Goal: Information Seeking & Learning: Learn about a topic

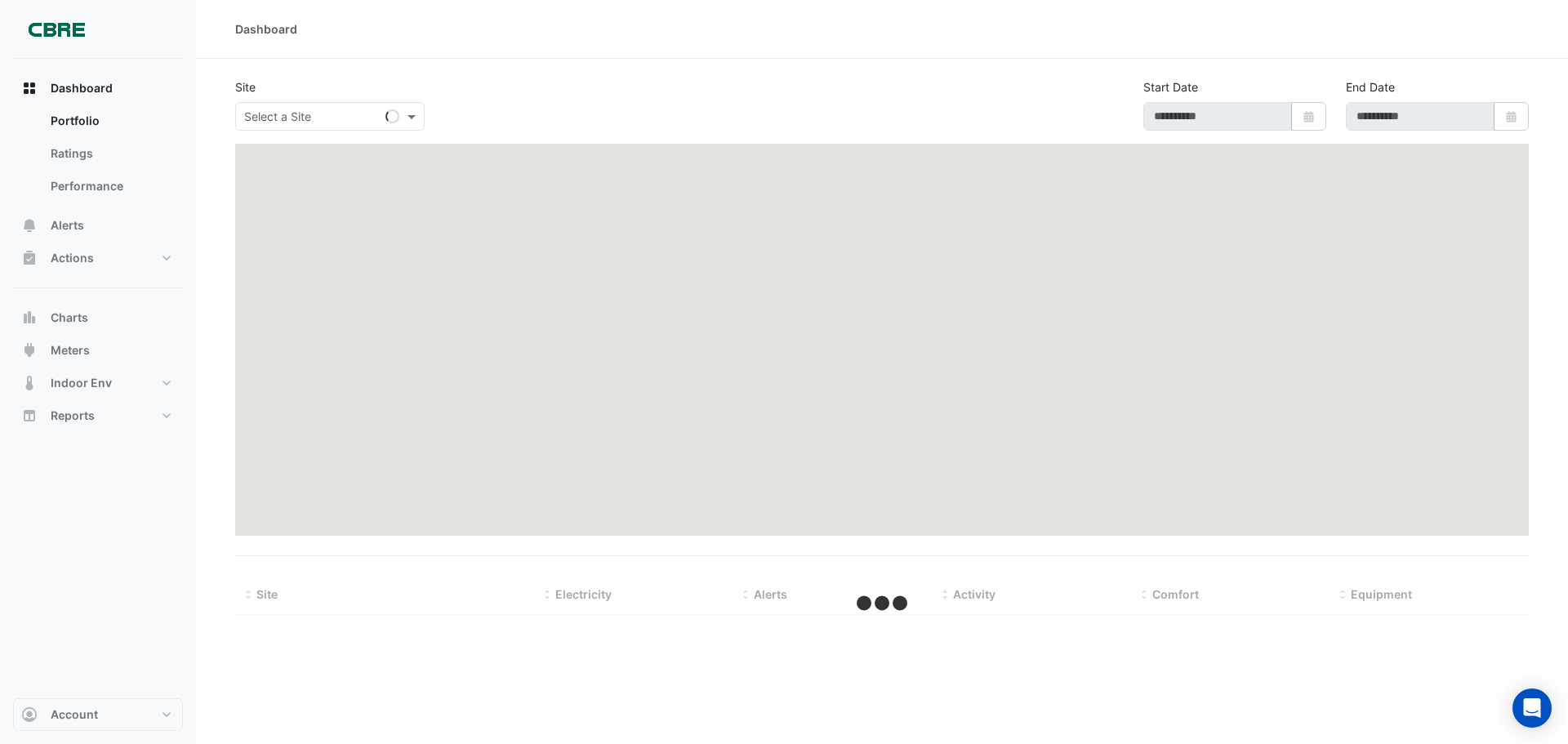
type input "**********"
select select "***"
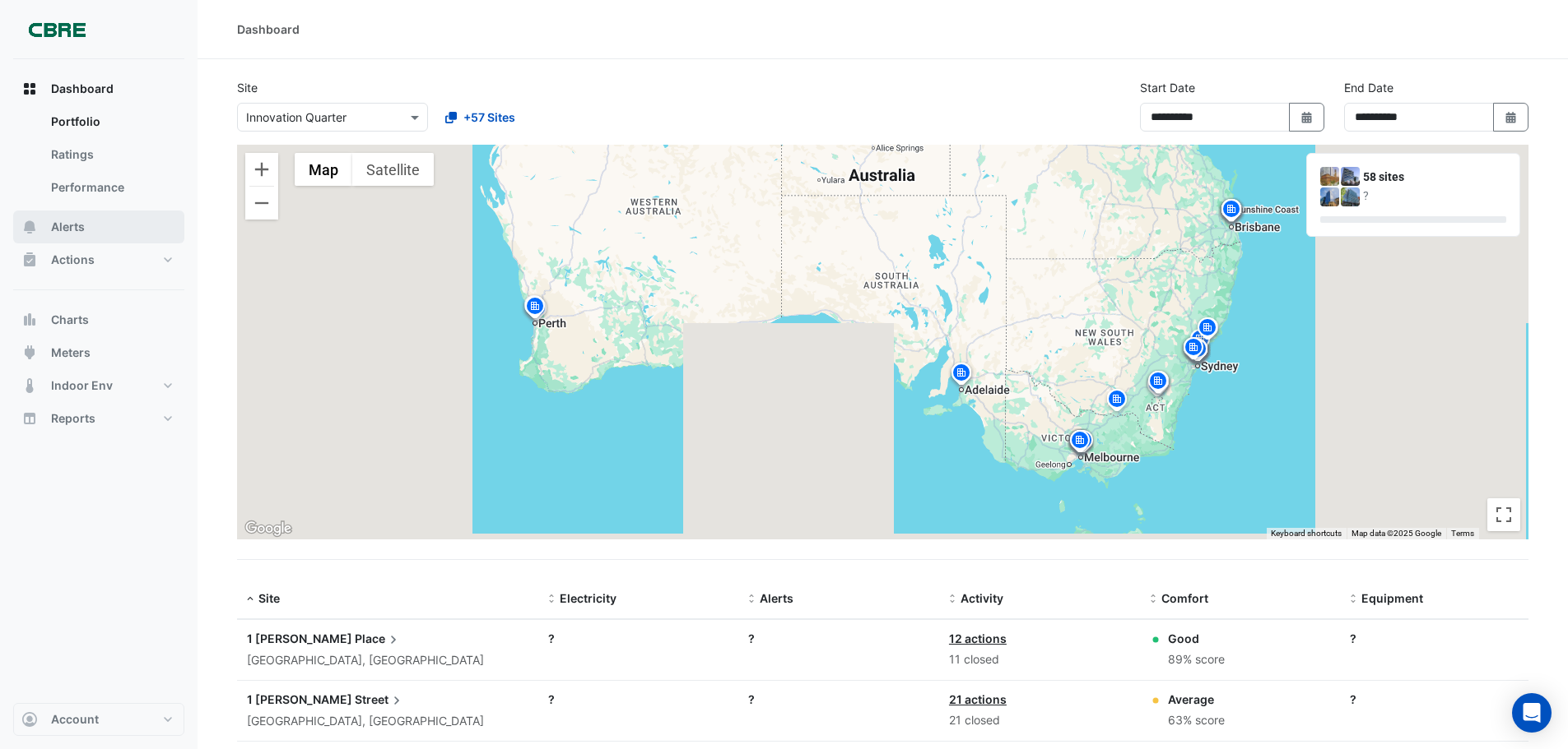
click at [88, 233] on button "Alerts" at bounding box center [98, 227] width 171 height 33
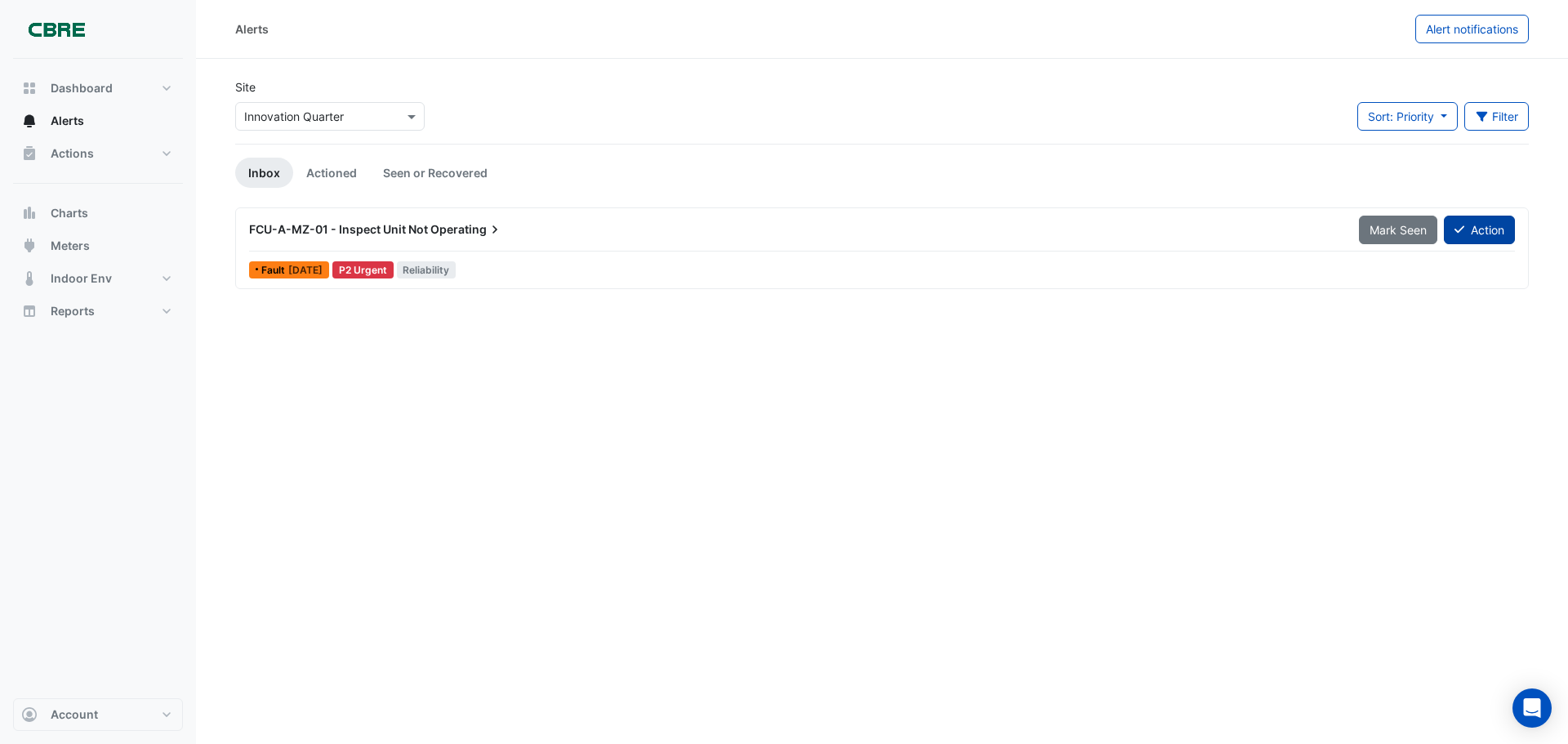
click at [1480, 231] on button "Action" at bounding box center [1479, 230] width 71 height 29
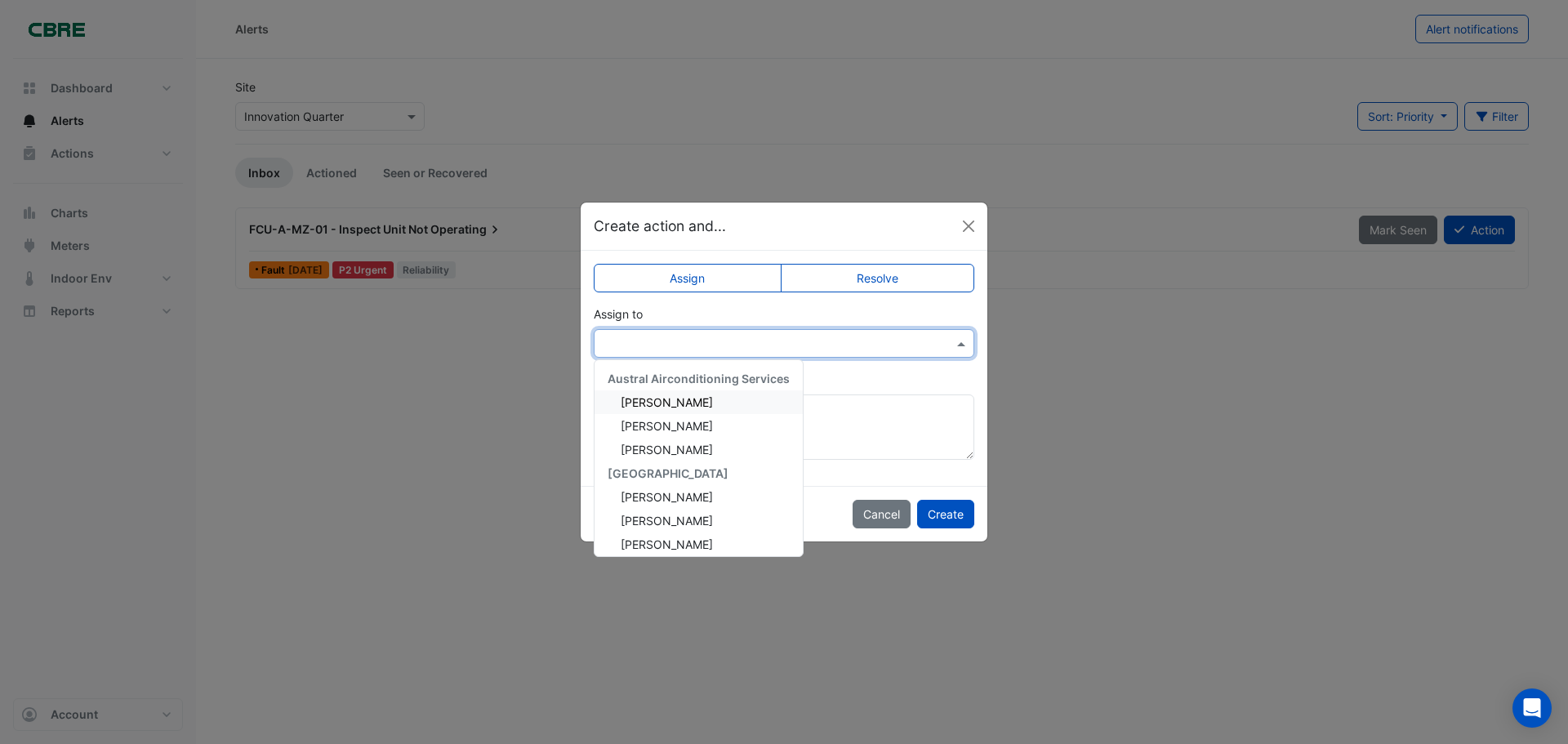
click at [889, 342] on input "text" at bounding box center [767, 344] width 330 height 17
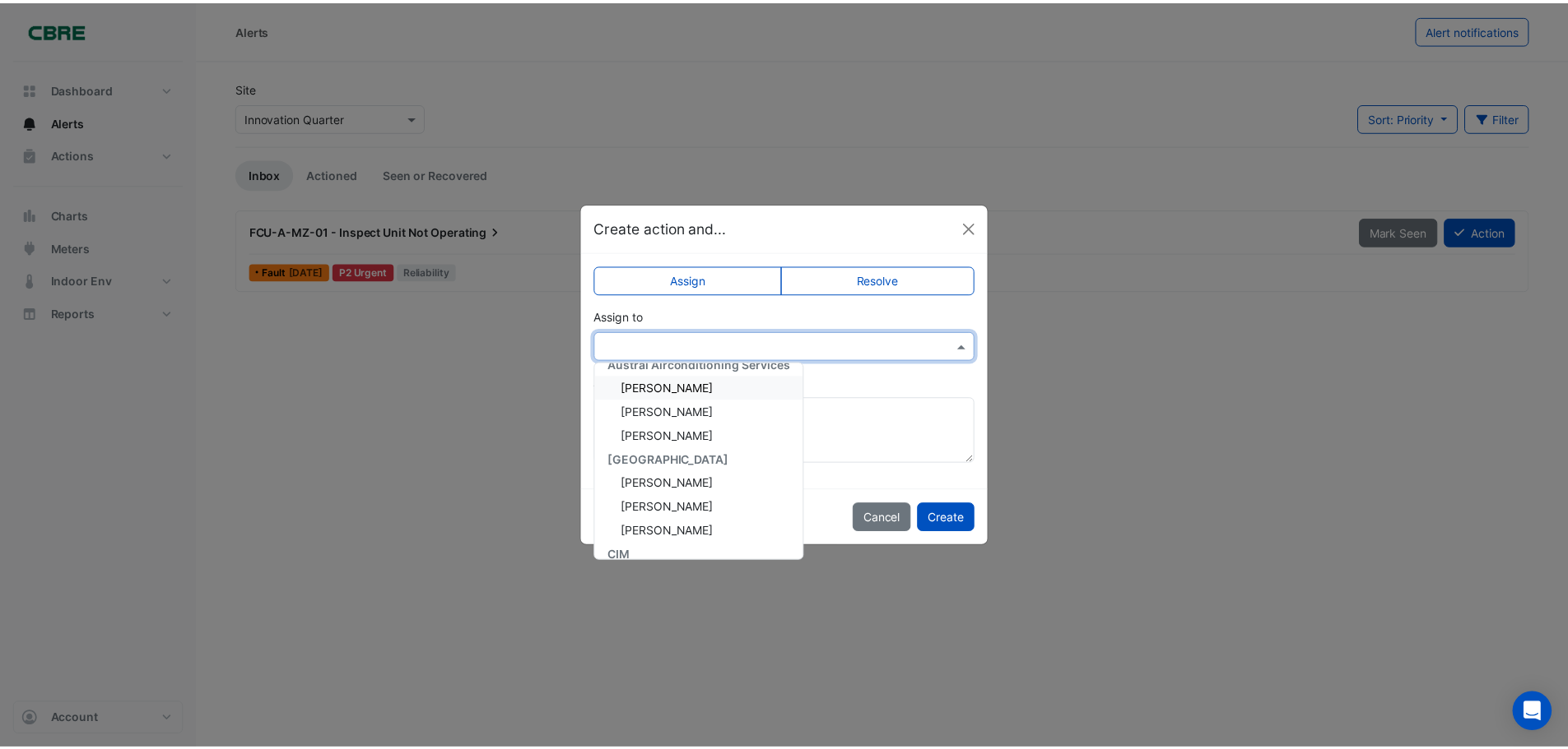
scroll to position [17, 0]
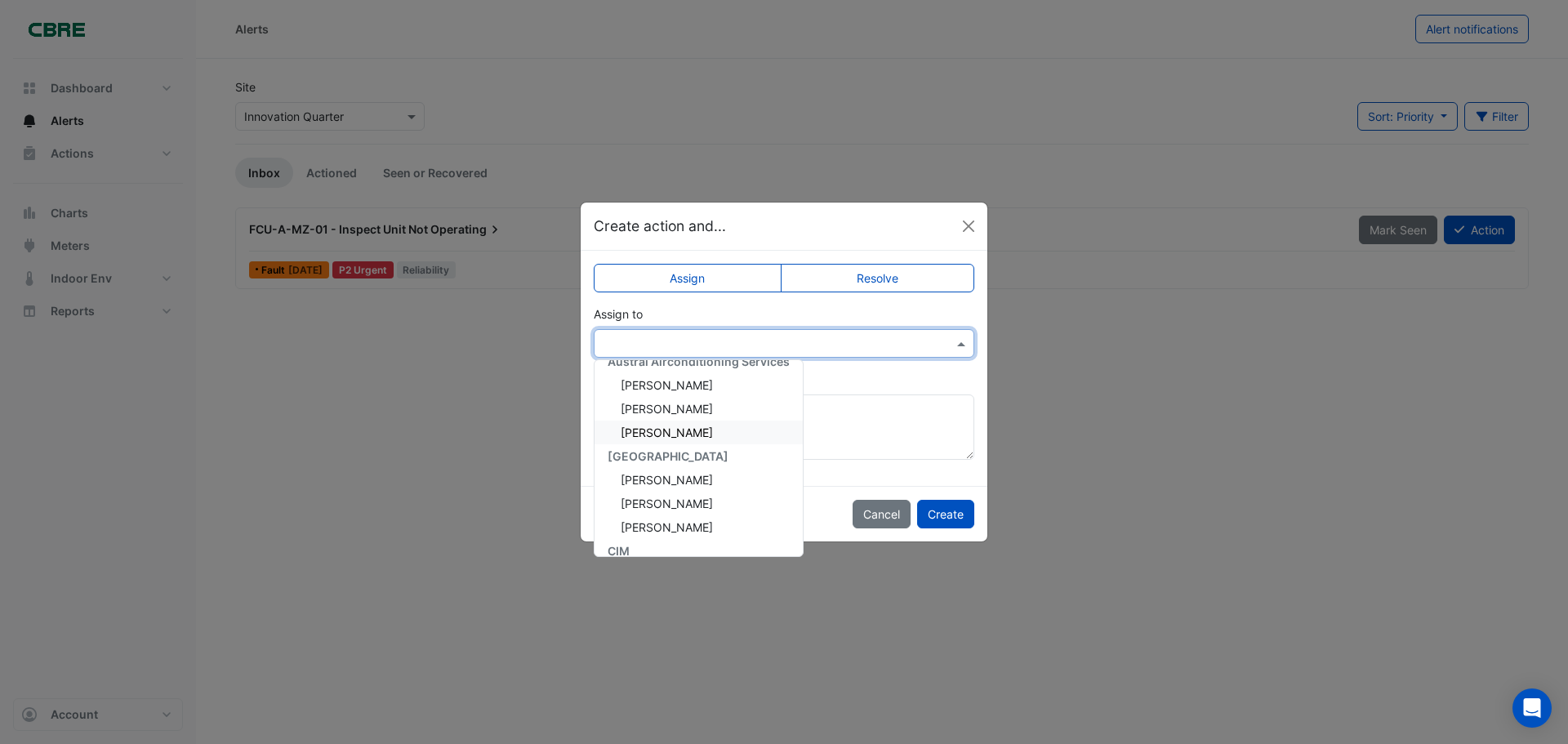
click at [657, 440] on div "[PERSON_NAME]" at bounding box center [699, 433] width 208 height 24
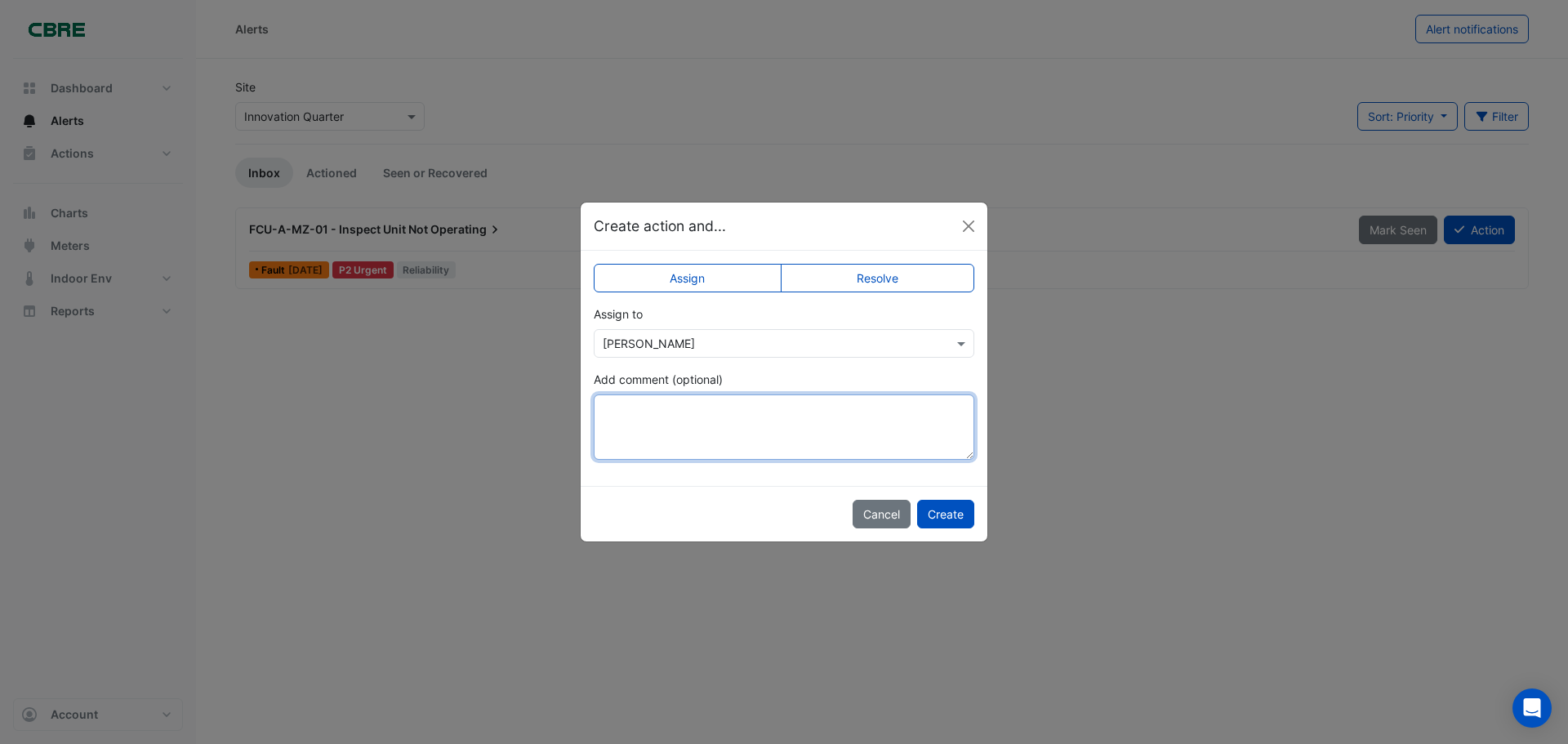
click at [730, 408] on textarea "Add comment (optional)" at bounding box center [784, 427] width 381 height 65
type textarea "*"
click at [727, 404] on textarea "**********" at bounding box center [784, 427] width 381 height 65
type textarea "**********"
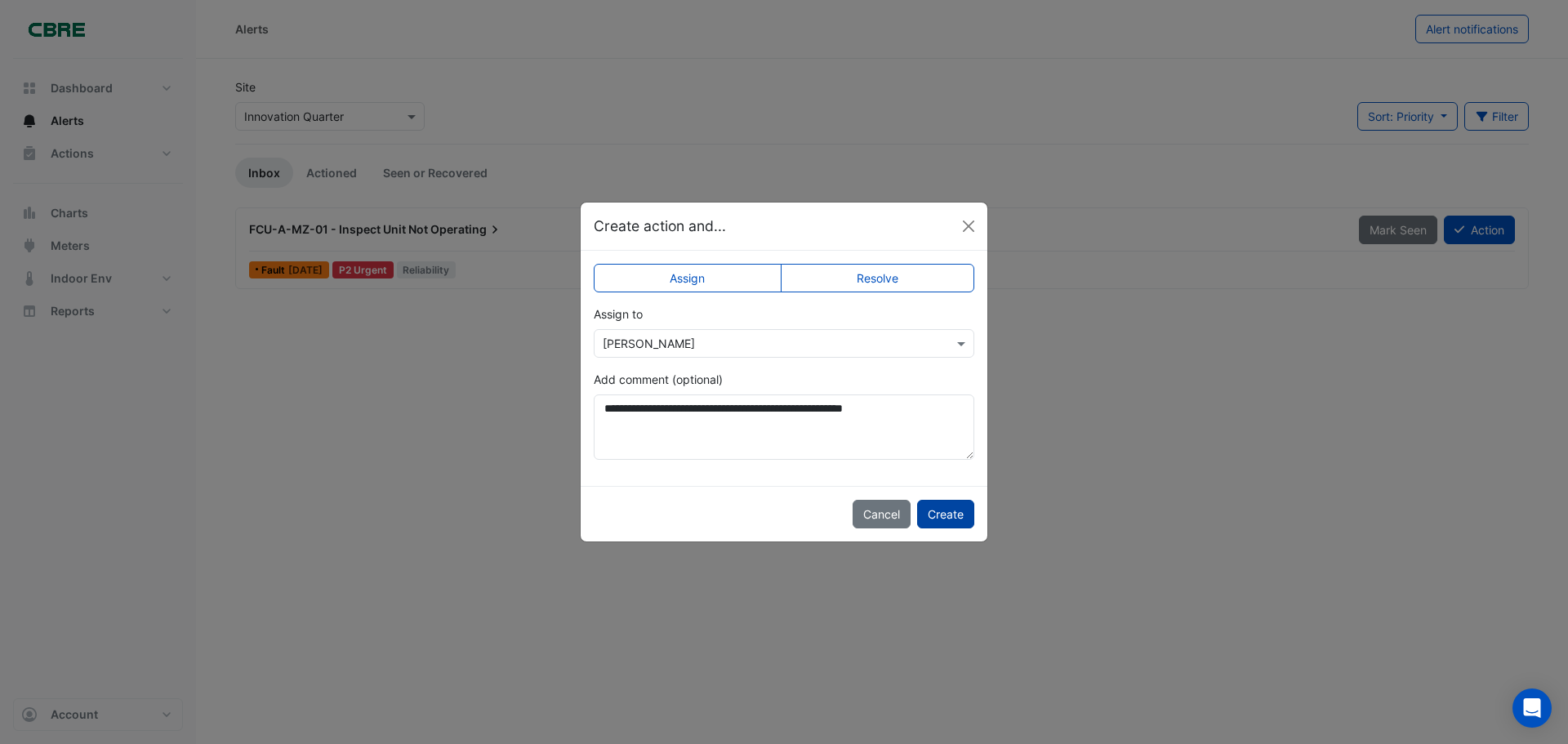
click at [955, 514] on button "Create" at bounding box center [946, 515] width 58 height 29
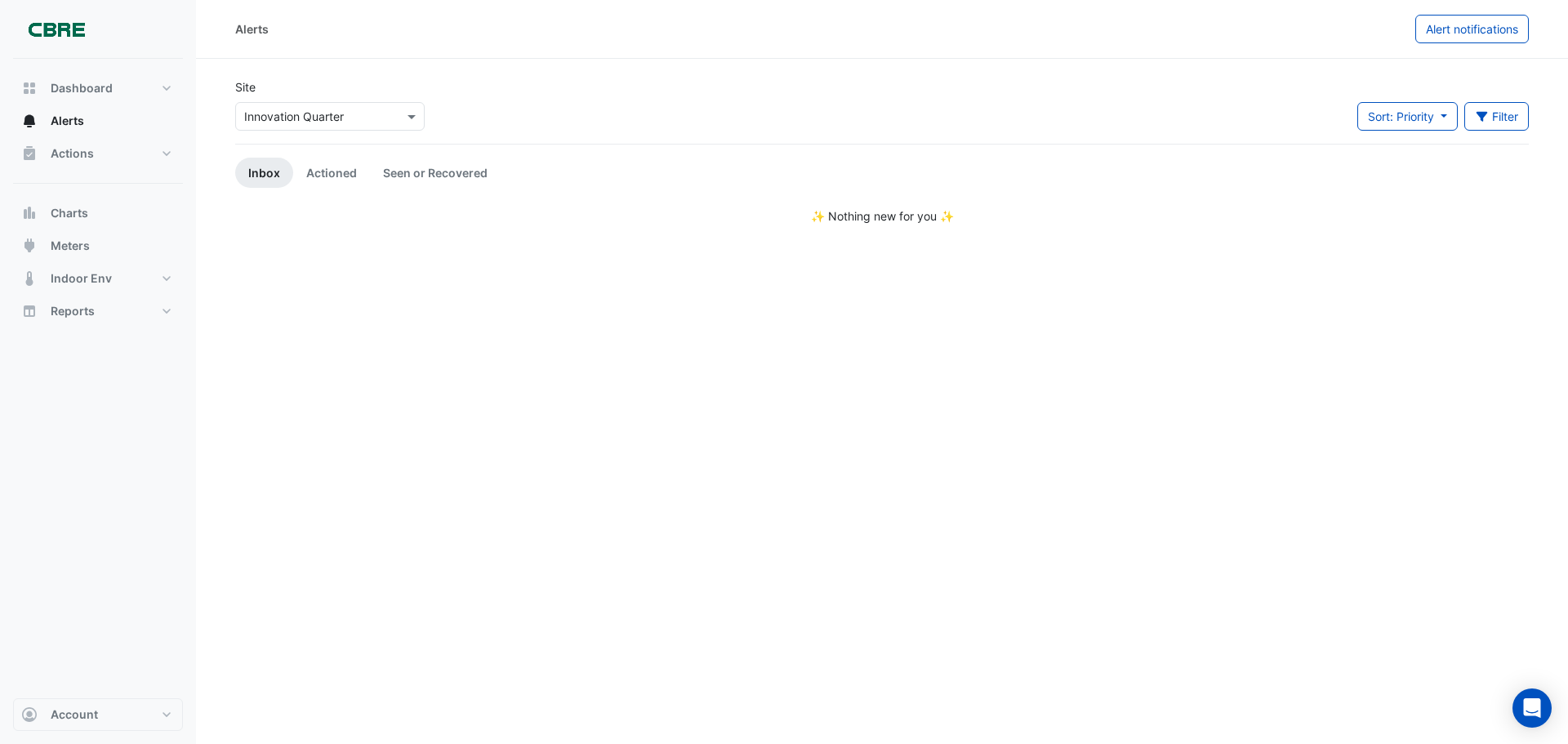
click at [54, 41] on img at bounding box center [56, 29] width 74 height 33
click at [45, 34] on img at bounding box center [56, 29] width 74 height 33
click at [110, 250] on button "Meters" at bounding box center [97, 245] width 170 height 33
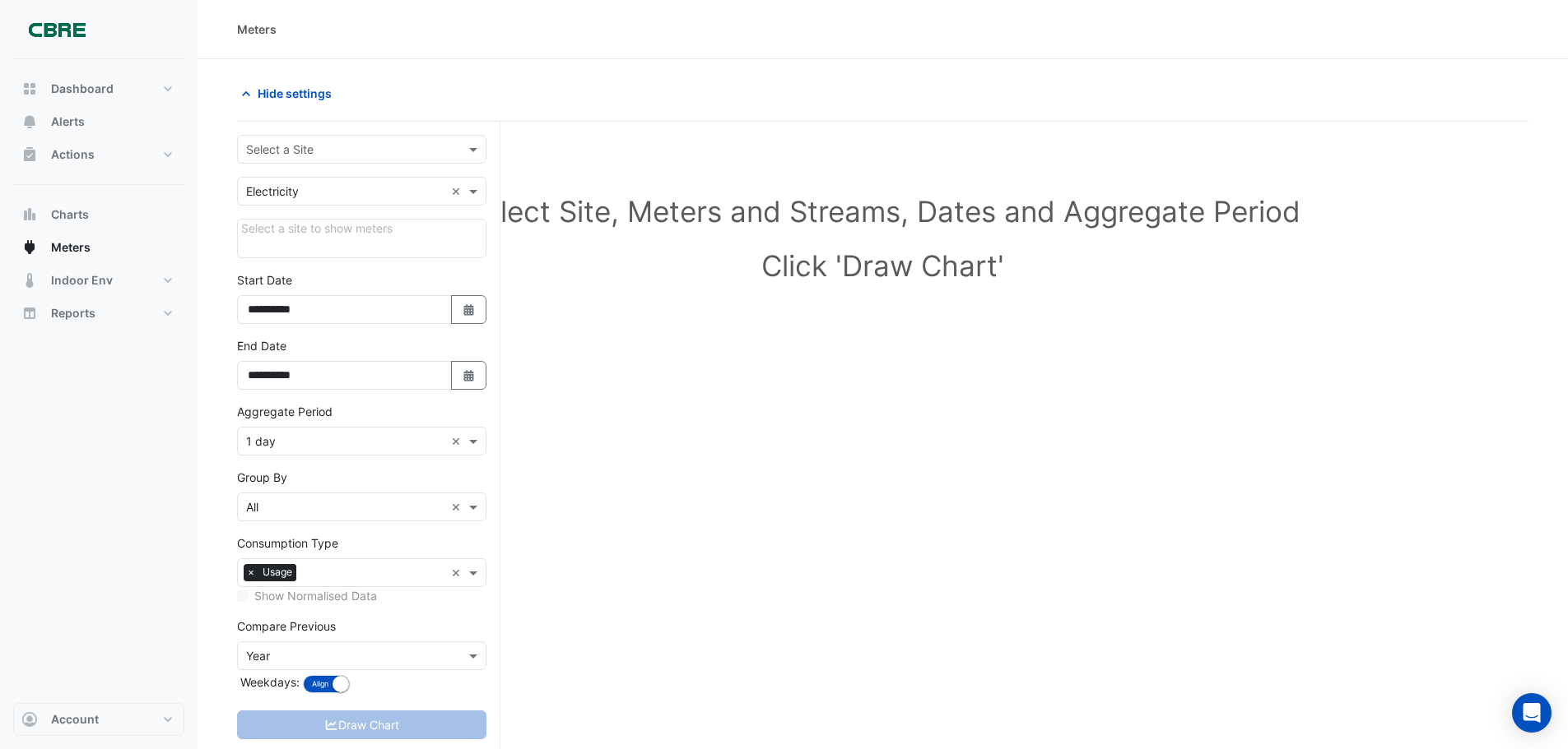
click at [385, 147] on input "text" at bounding box center [345, 150] width 199 height 17
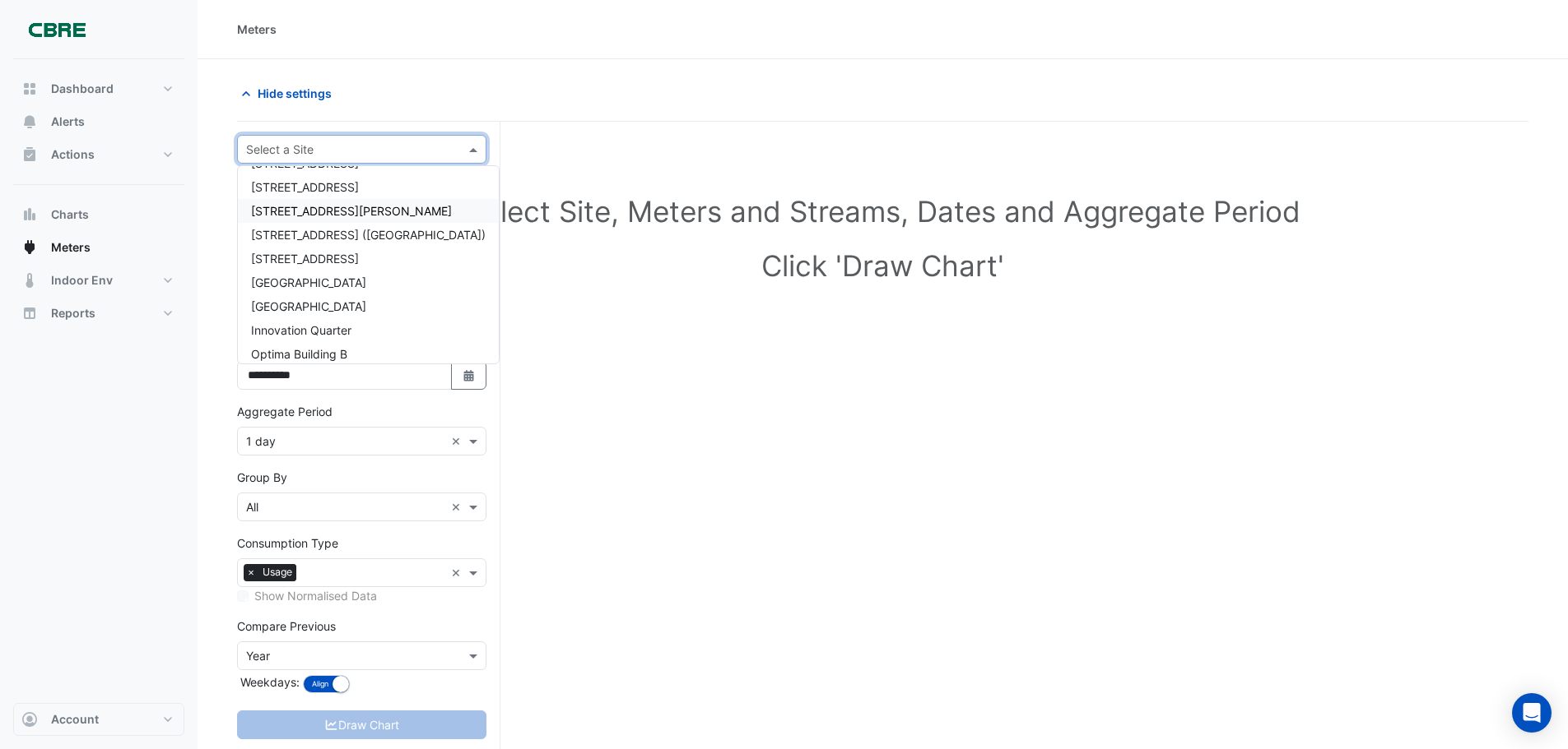
scroll to position [1213, 0]
click at [343, 337] on span "Innovation Quarter" at bounding box center [301, 331] width 101 height 14
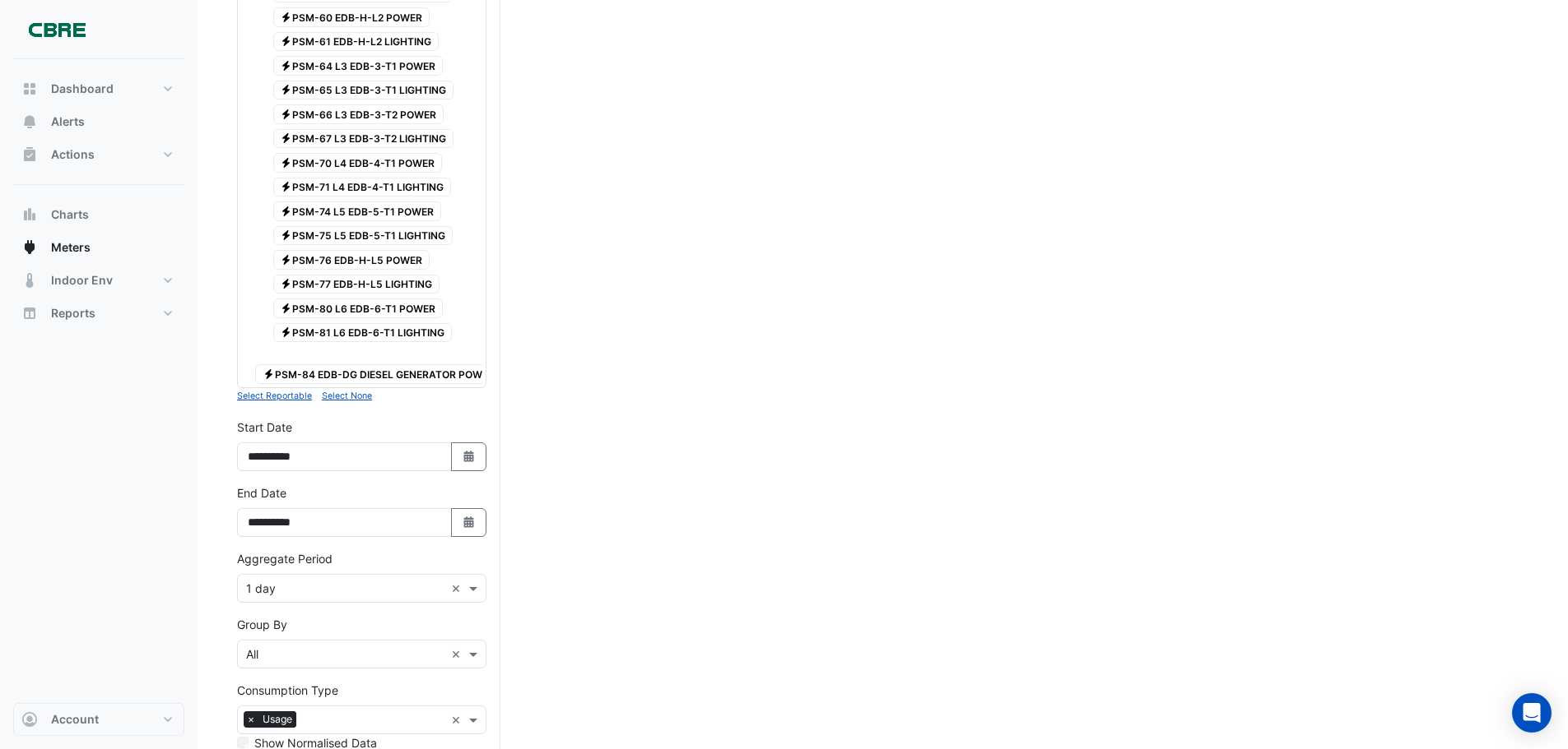
scroll to position [1200, 0]
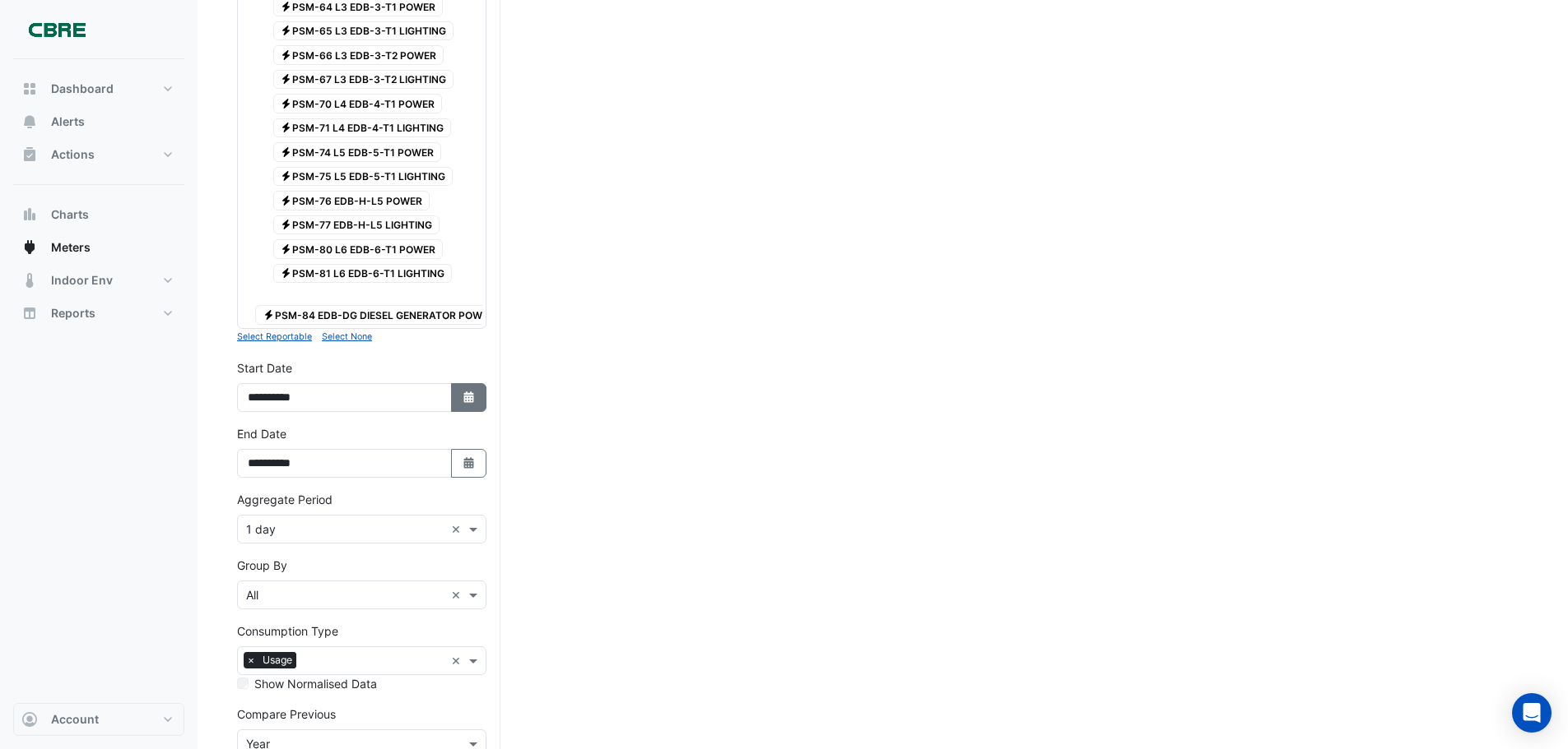
click at [456, 404] on button "Select Date" at bounding box center [469, 398] width 36 height 29
select select "*"
select select "****"
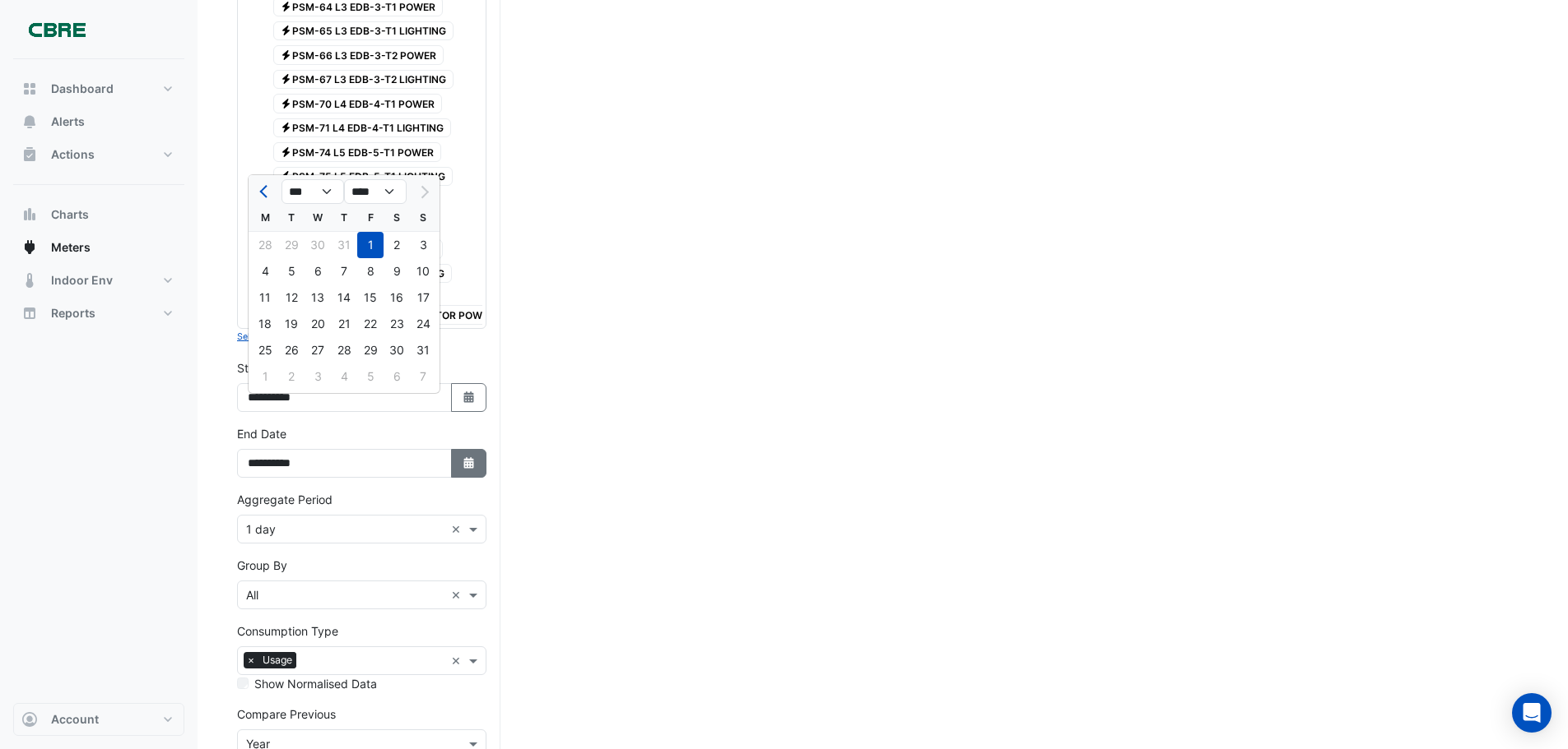
click at [476, 475] on button "Select Date" at bounding box center [469, 464] width 36 height 29
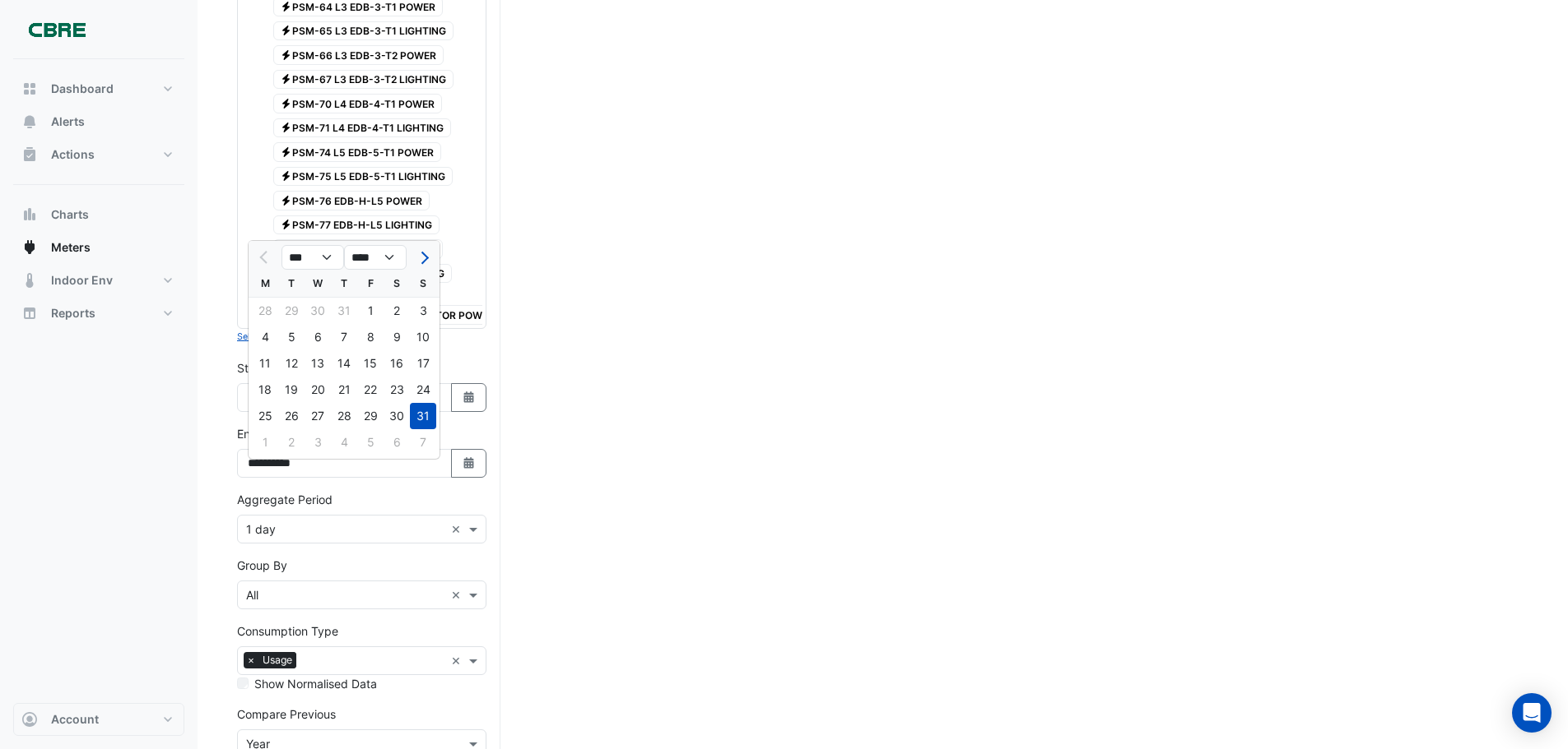
click at [428, 417] on div "31" at bounding box center [423, 416] width 26 height 26
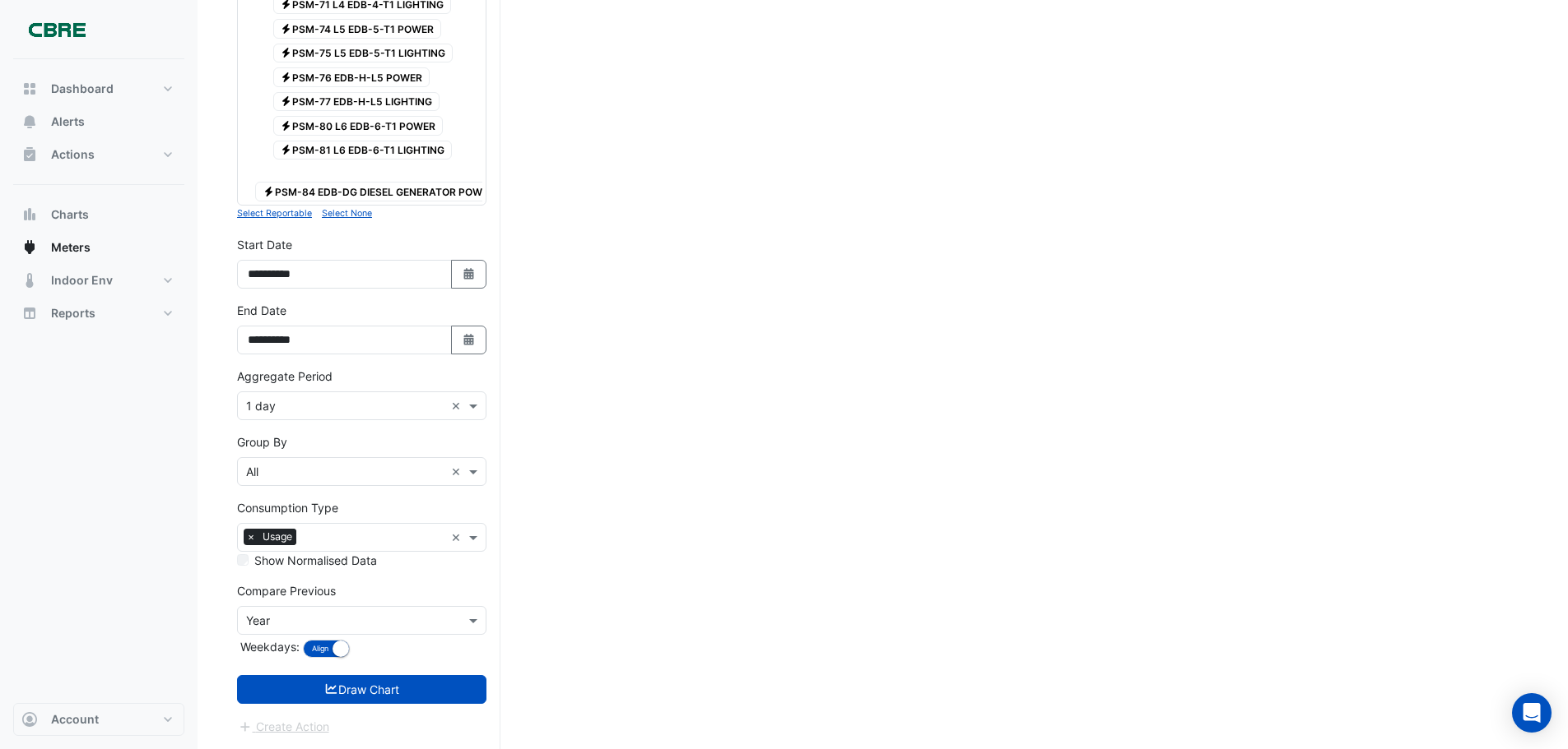
scroll to position [1335, 0]
click at [390, 696] on button "Draw Chart" at bounding box center [362, 689] width 249 height 29
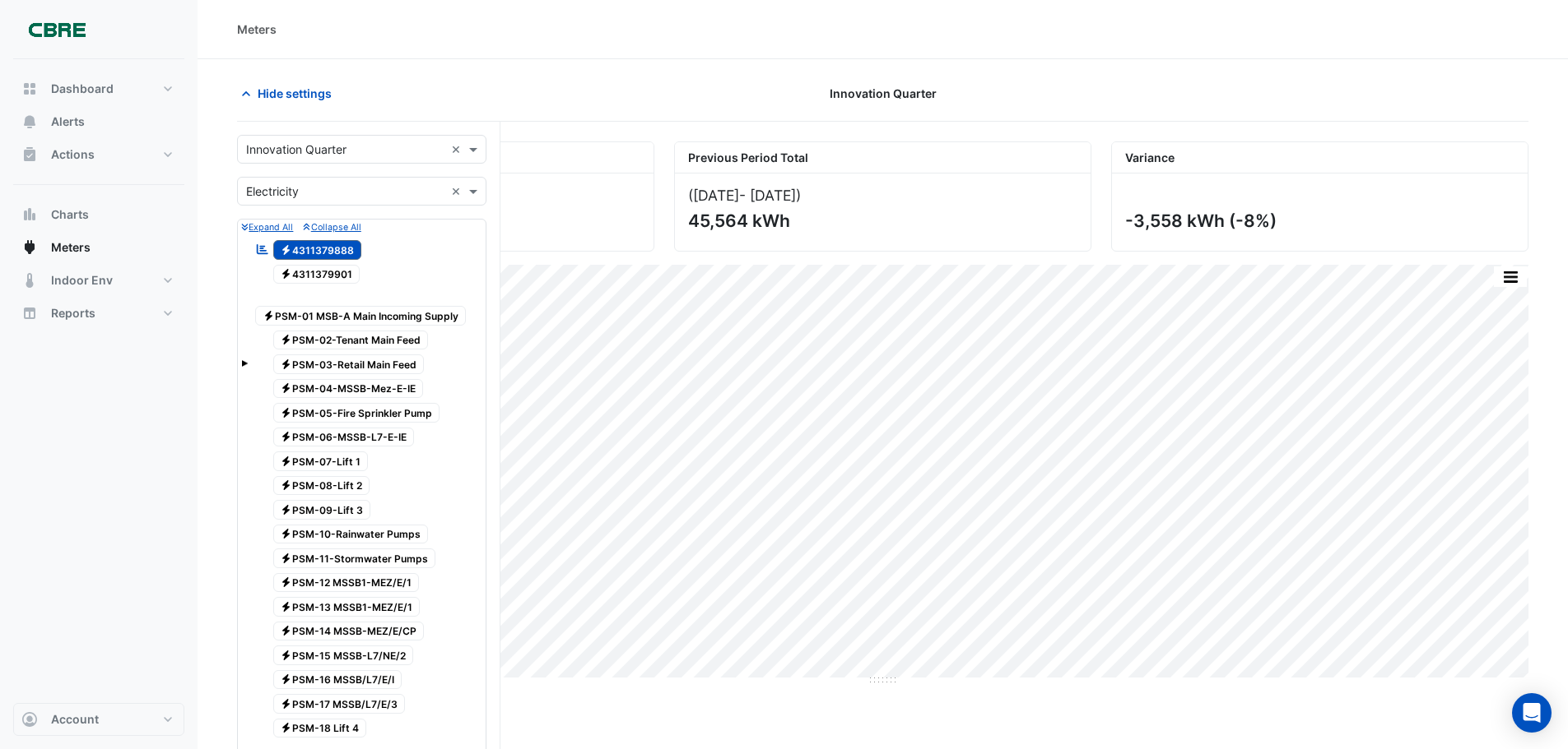
click at [293, 254] on span "Electricity 4311379888" at bounding box center [317, 250] width 89 height 20
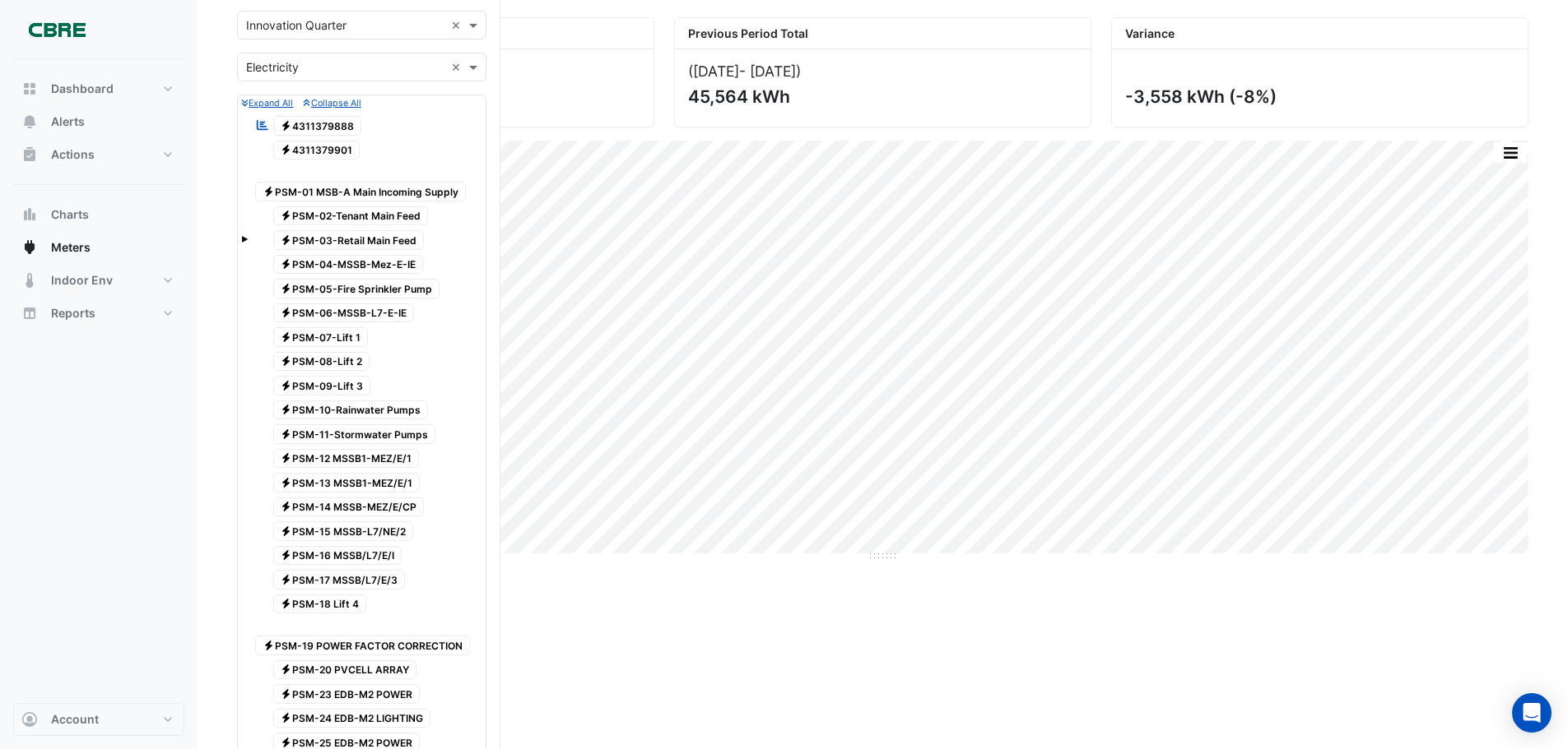
scroll to position [158, 0]
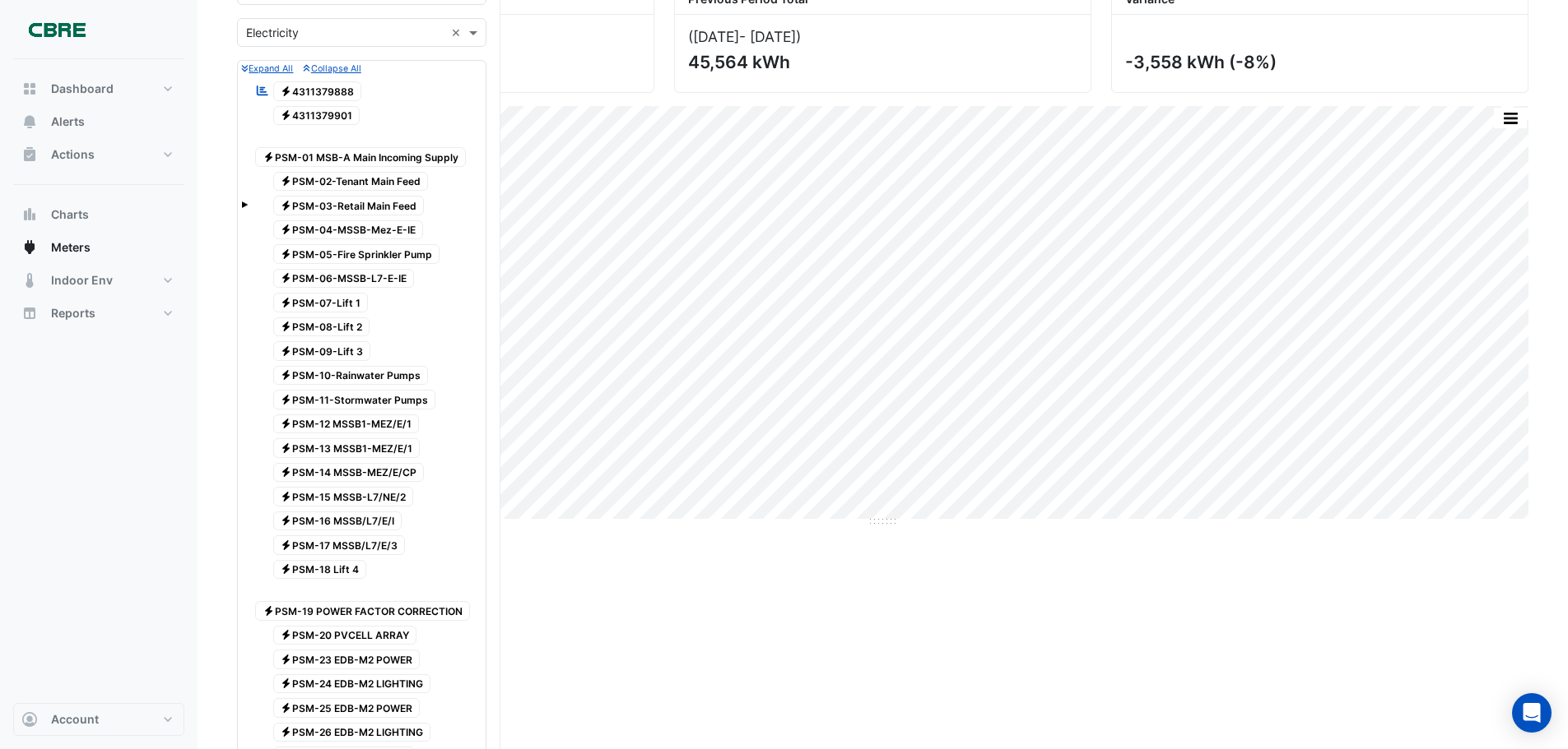
click at [357, 631] on span "Electricity PSM-20 PVCELL ARRAY" at bounding box center [344, 636] width 144 height 20
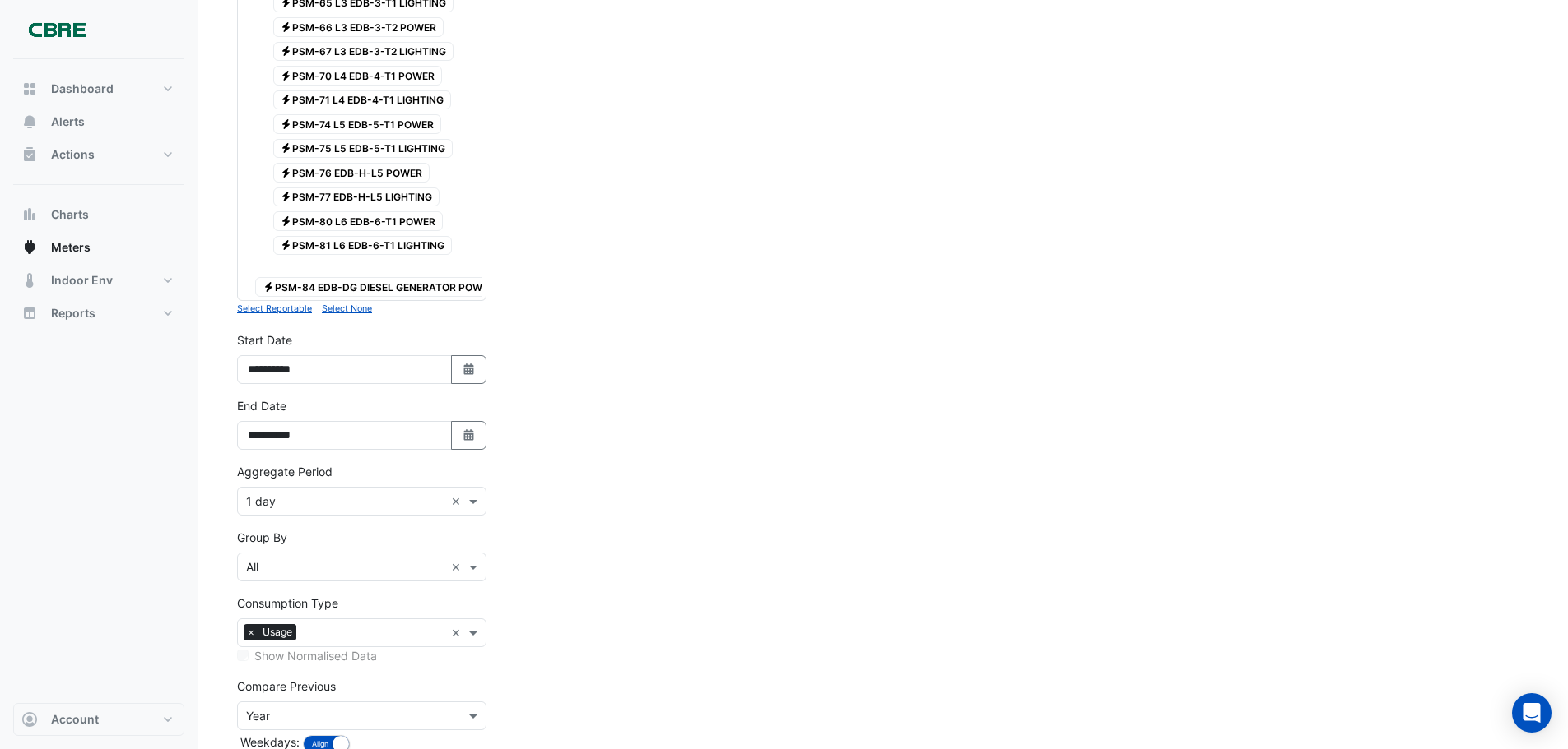
scroll to position [1335, 0]
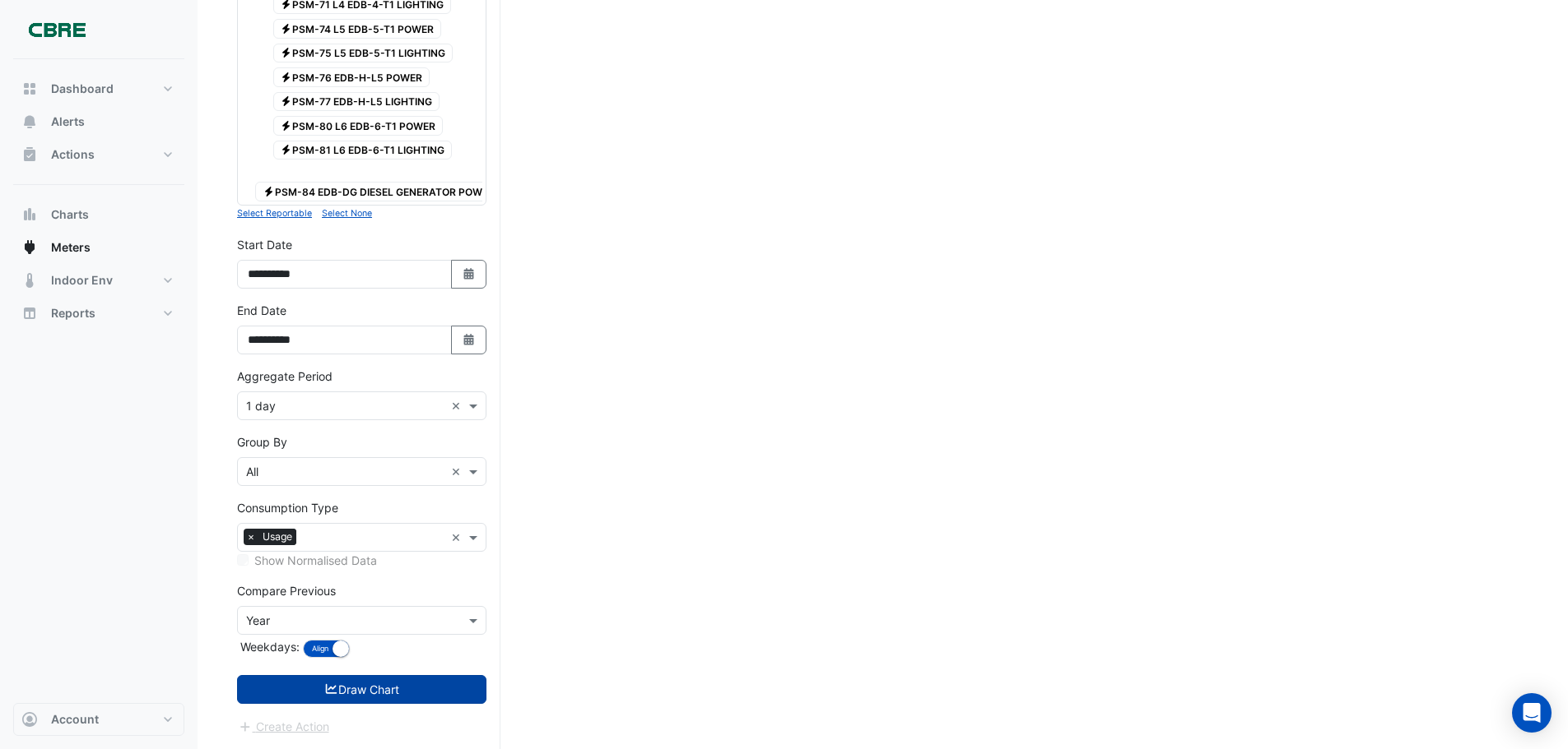
click at [369, 698] on button "Draw Chart" at bounding box center [362, 689] width 249 height 29
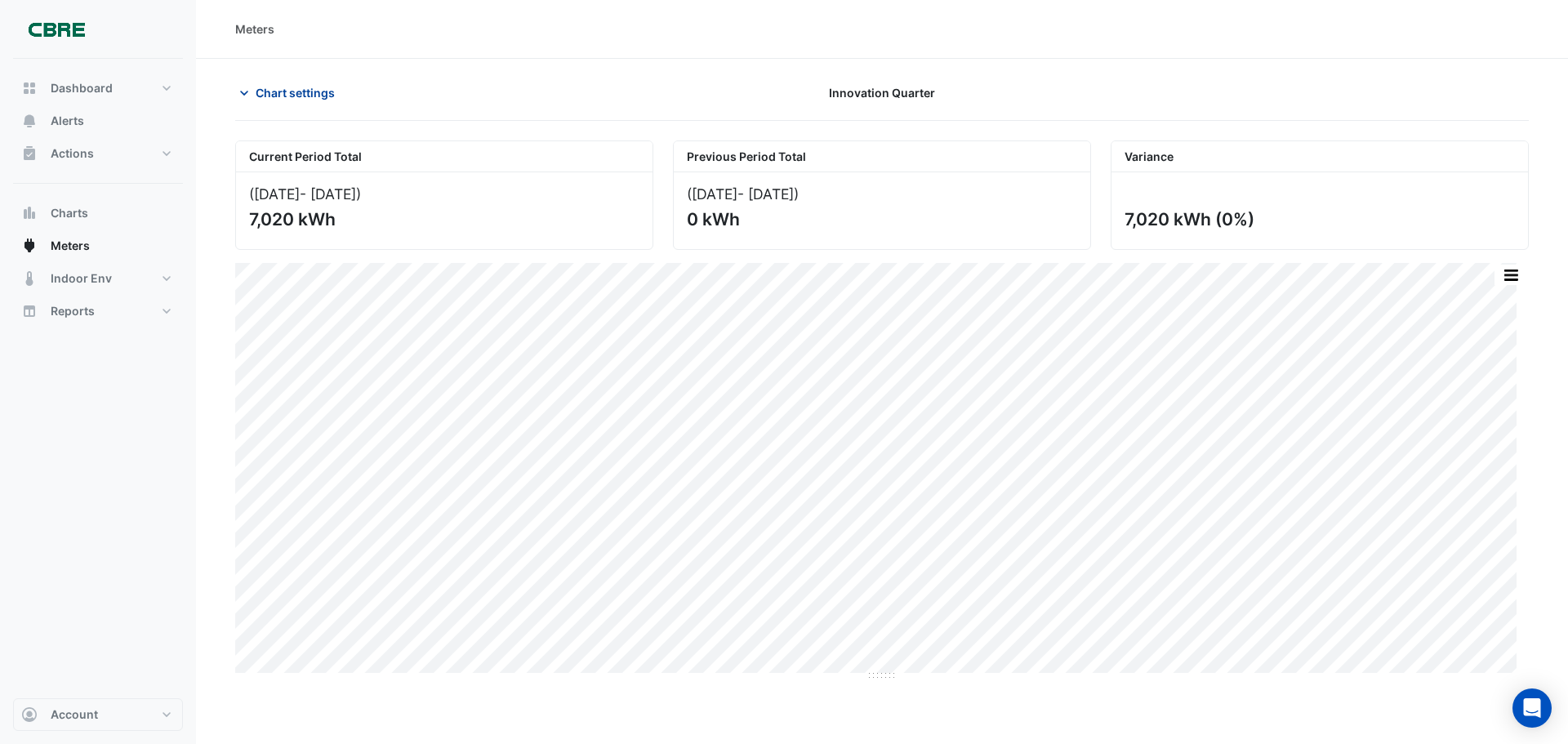
click at [245, 95] on icon "button" at bounding box center [245, 93] width 8 height 5
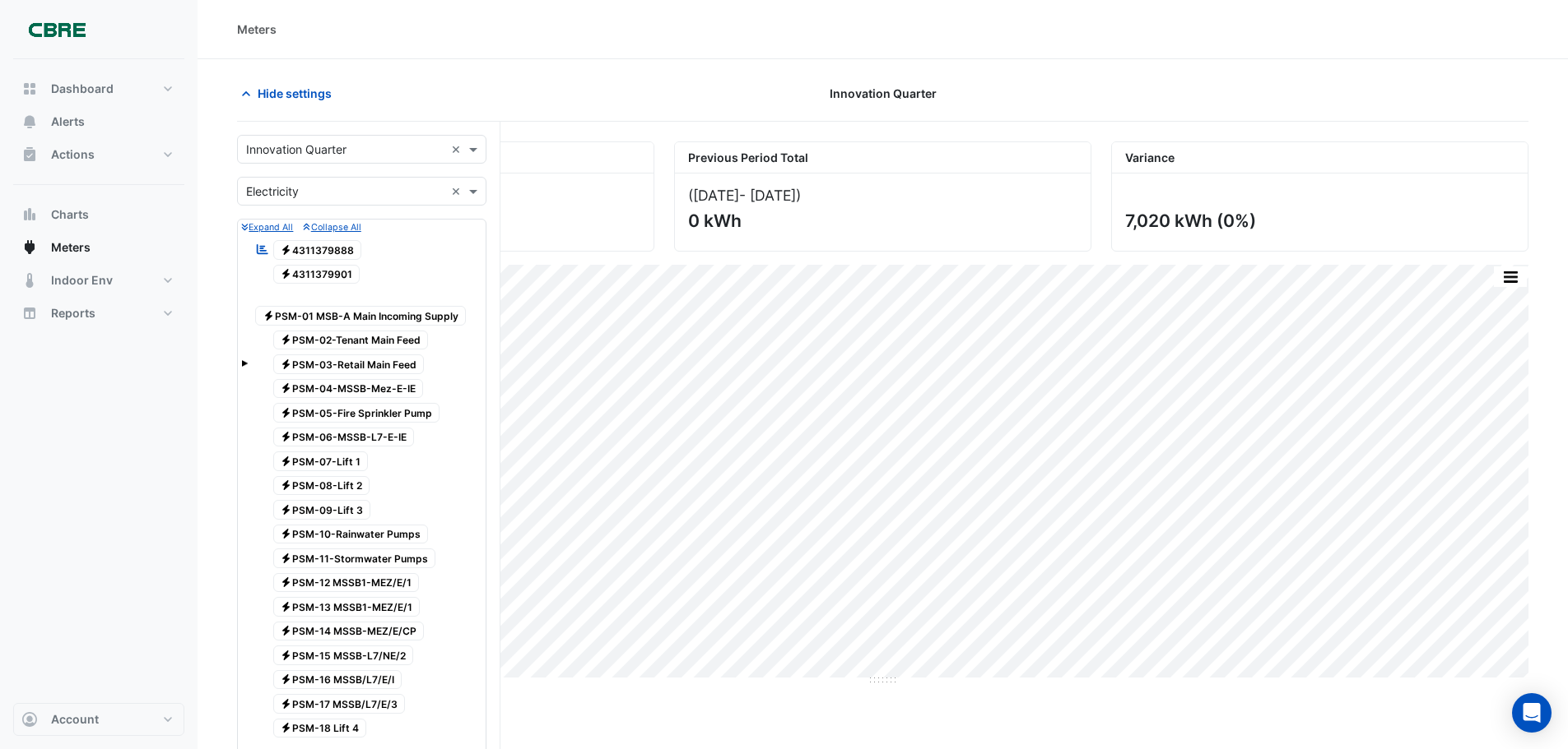
click at [409, 195] on input "text" at bounding box center [345, 192] width 199 height 17
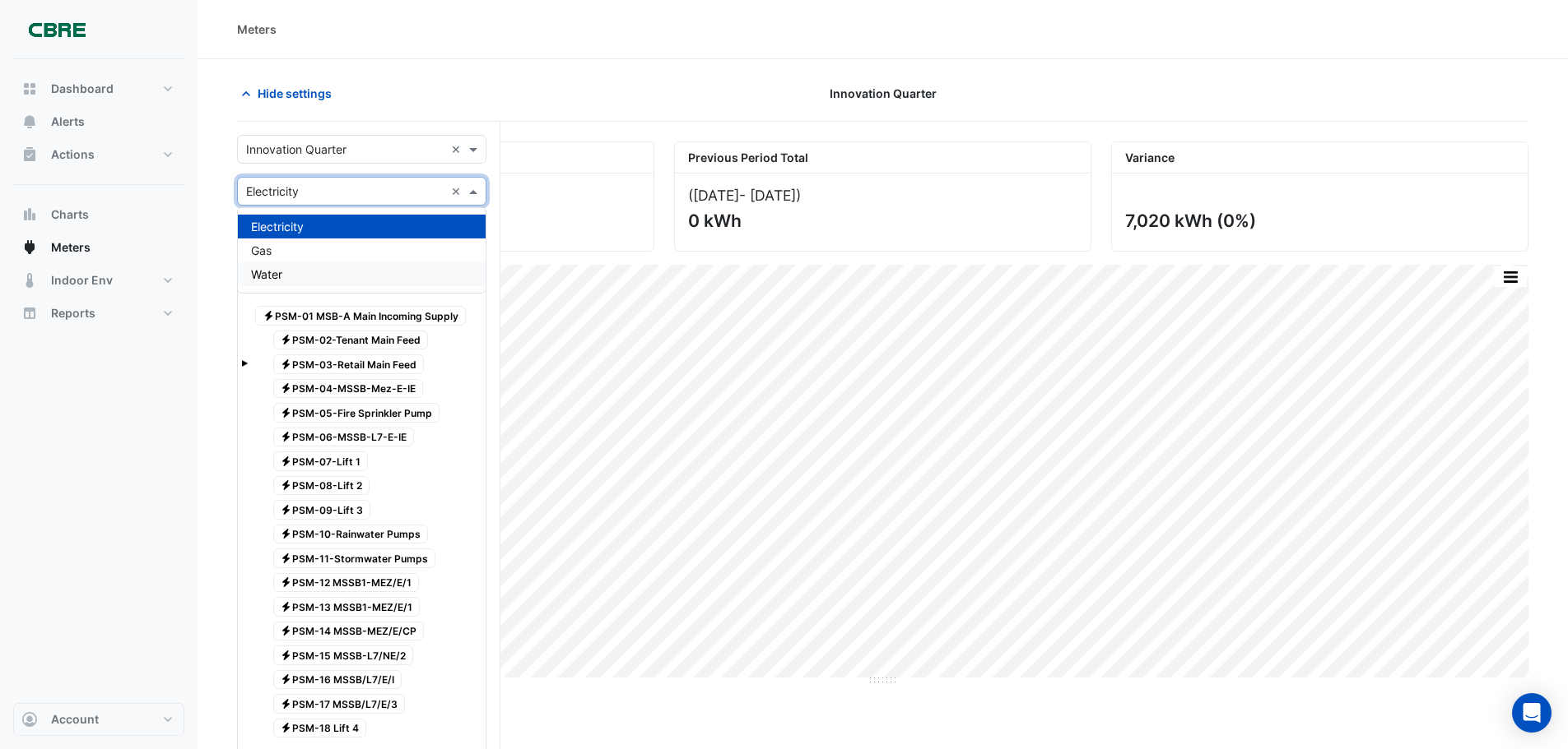
click at [327, 275] on div "Water" at bounding box center [362, 274] width 248 height 24
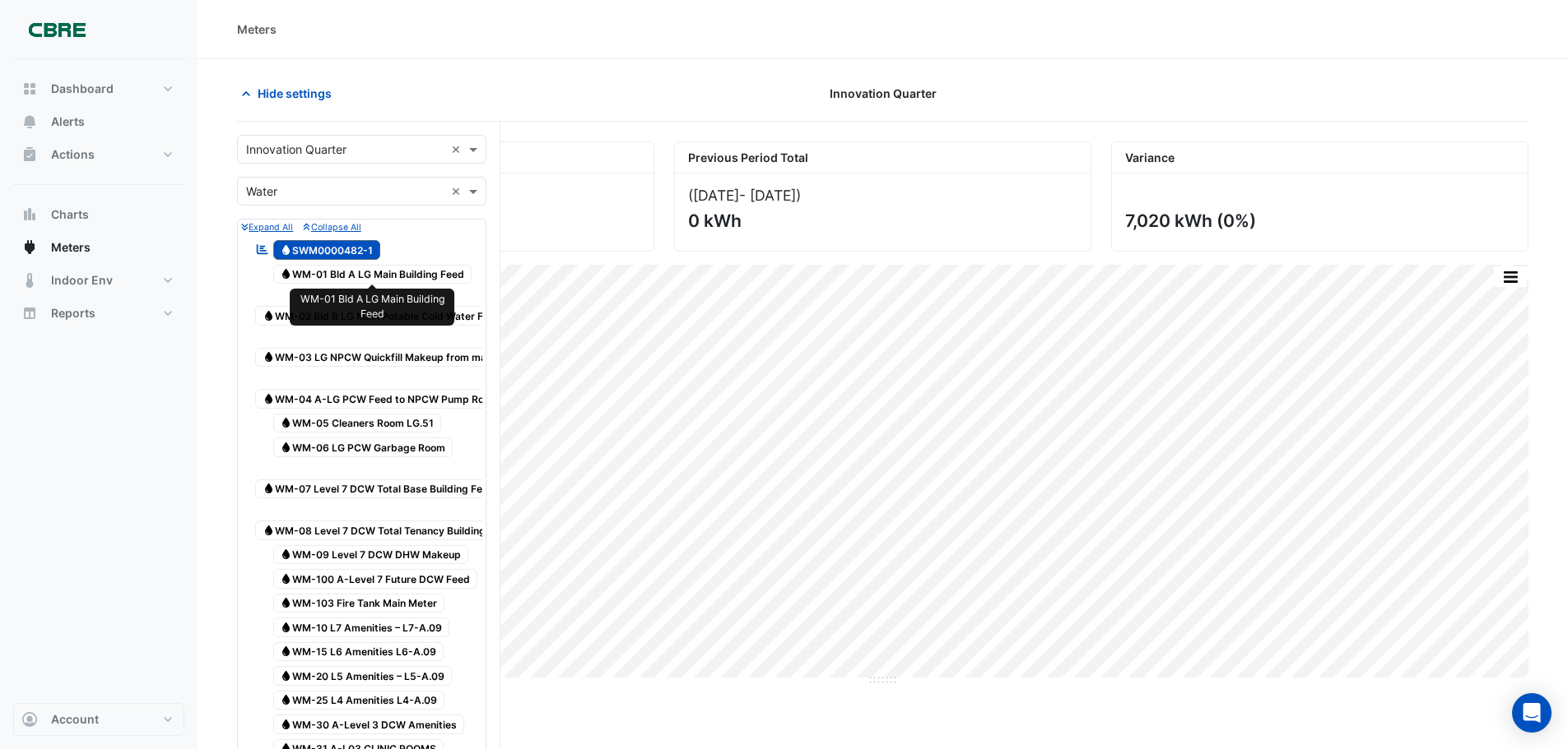
click at [327, 275] on span "Water WM-01 Bld A LG Main Building Feed" at bounding box center [373, 274] width 200 height 20
click at [542, 209] on div "([DATE] - [DATE] ) 7,020 kWh" at bounding box center [445, 212] width 415 height 78
click at [283, 245] on icon "Water" at bounding box center [286, 251] width 12 height 10
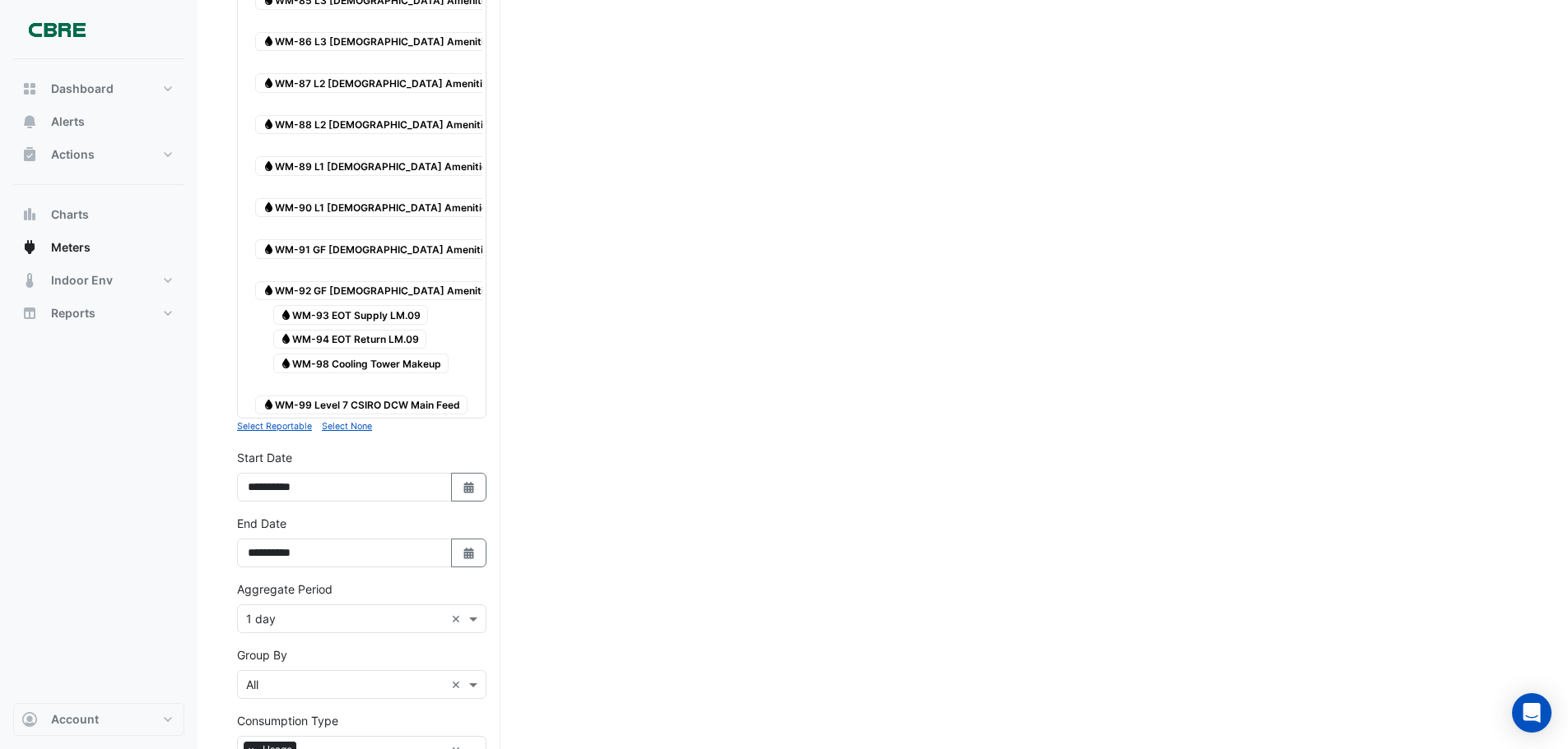
scroll to position [2347, 0]
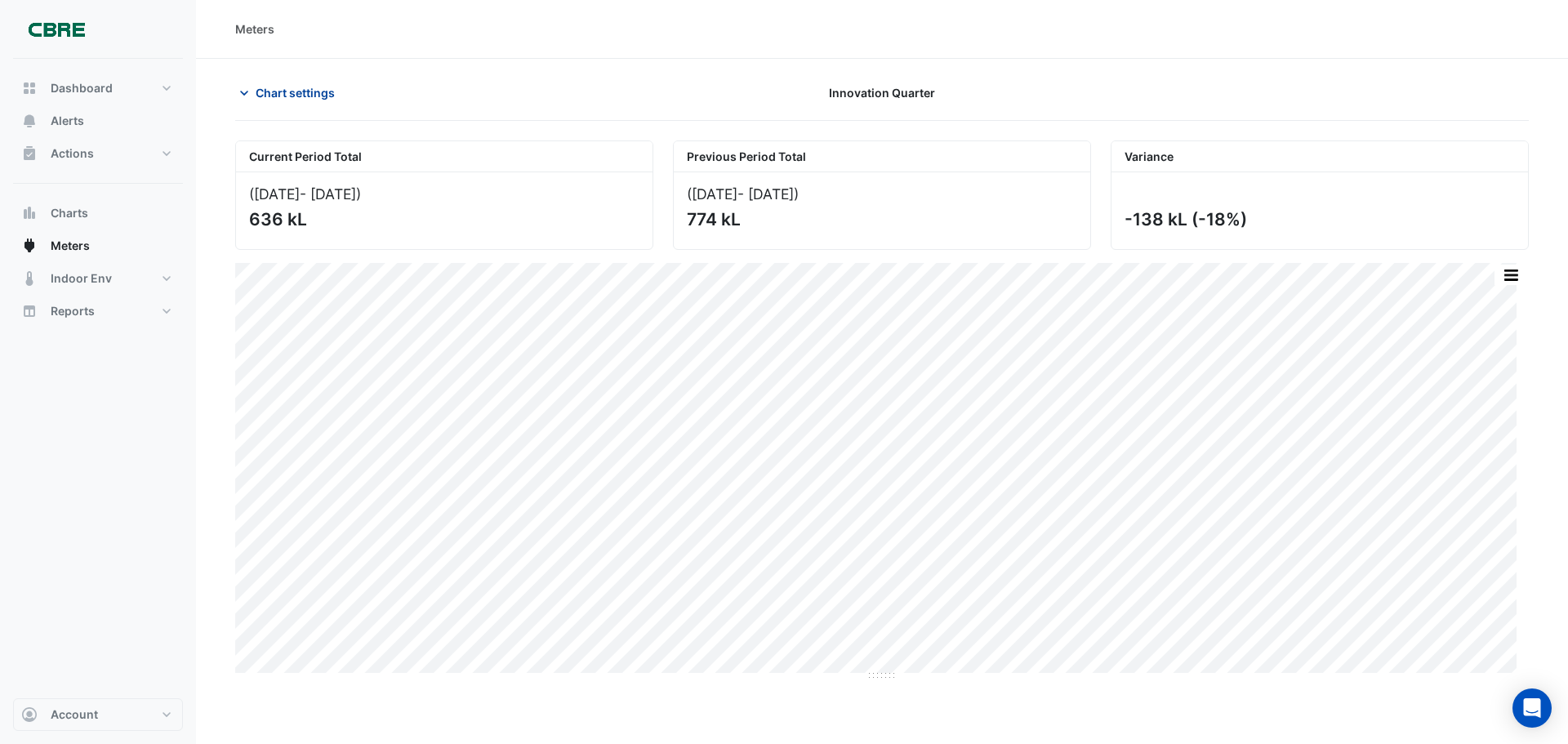
click at [249, 99] on icon "button" at bounding box center [244, 92] width 16 height 16
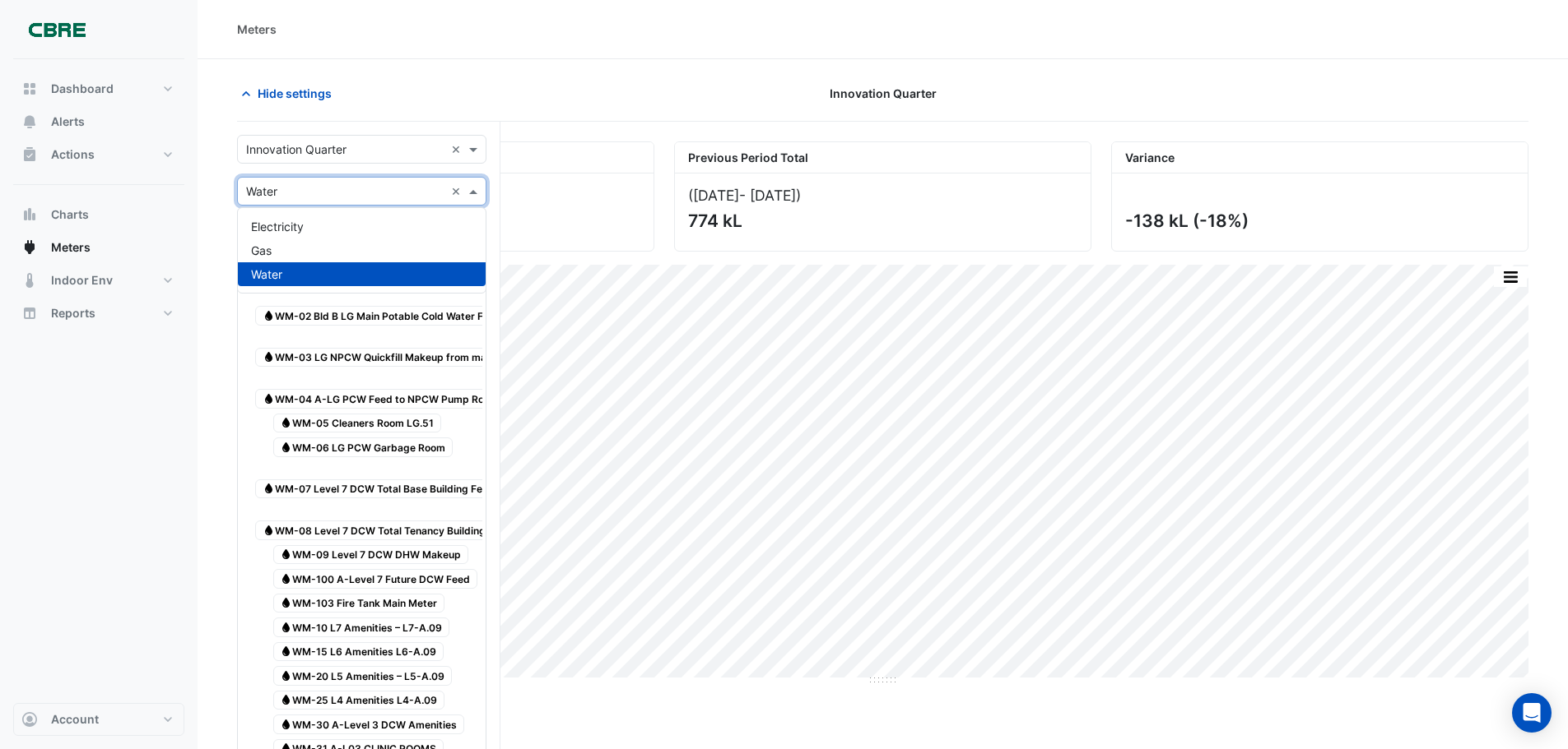
click at [301, 191] on input "text" at bounding box center [345, 192] width 199 height 17
click at [290, 245] on div "Gas" at bounding box center [362, 251] width 248 height 24
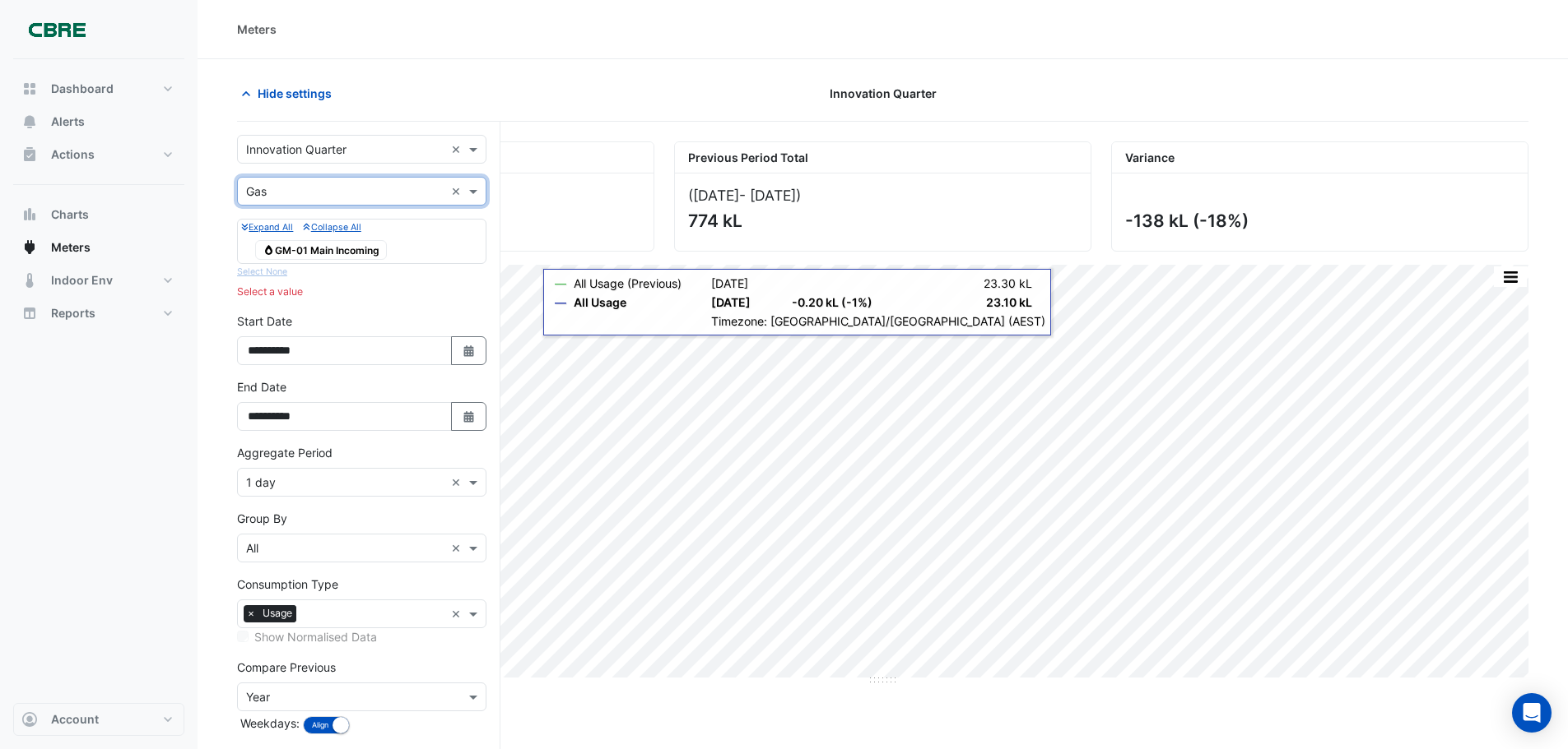
click at [315, 248] on span "Gas GM-01 Main Incoming" at bounding box center [321, 250] width 131 height 20
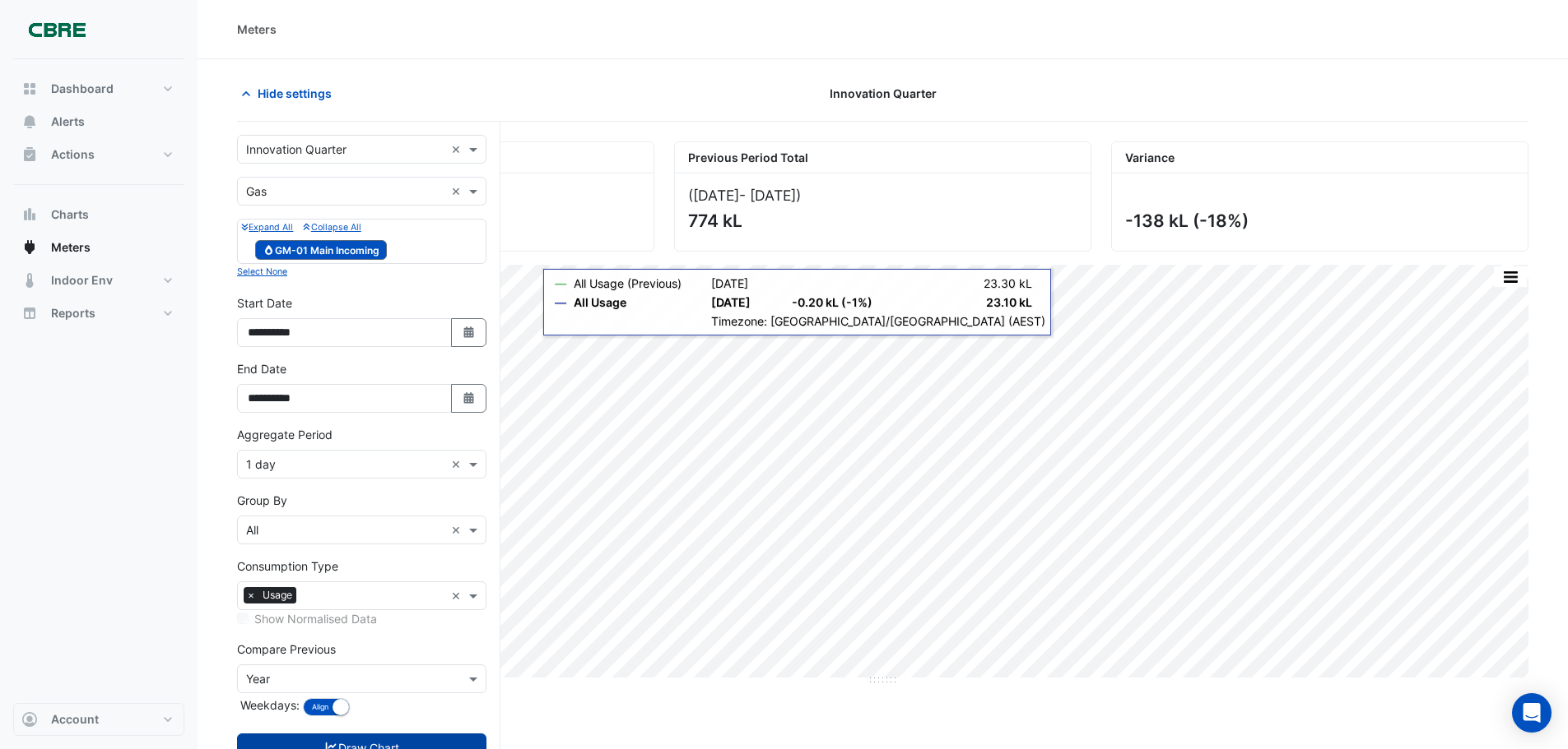
click at [428, 740] on button "Draw Chart" at bounding box center [362, 748] width 249 height 29
